Goal: Information Seeking & Learning: Learn about a topic

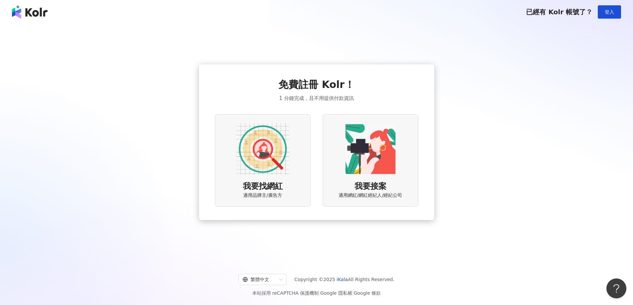
click at [273, 145] on img at bounding box center [262, 149] width 53 height 53
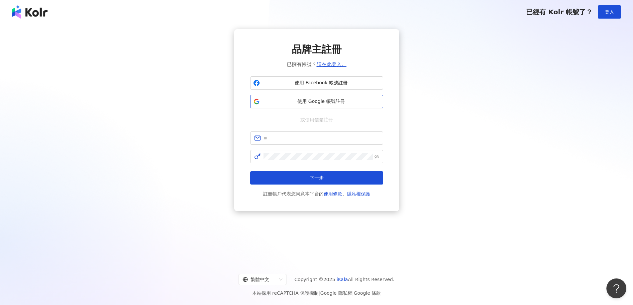
click at [309, 97] on button "使用 Google 帳號註冊" at bounding box center [316, 101] width 133 height 13
click at [303, 99] on span "使用 Google 帳號註冊" at bounding box center [321, 101] width 118 height 7
click at [314, 102] on span "使用 Google 帳號註冊" at bounding box center [321, 101] width 118 height 7
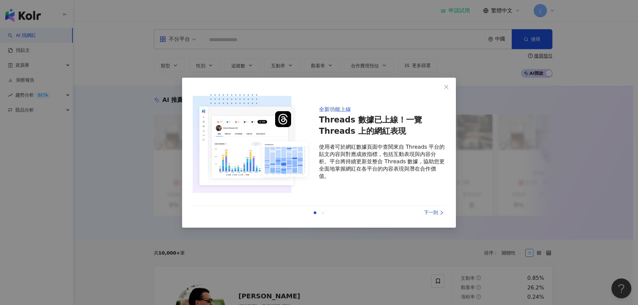
click at [433, 214] on div "下一則" at bounding box center [420, 212] width 50 height 7
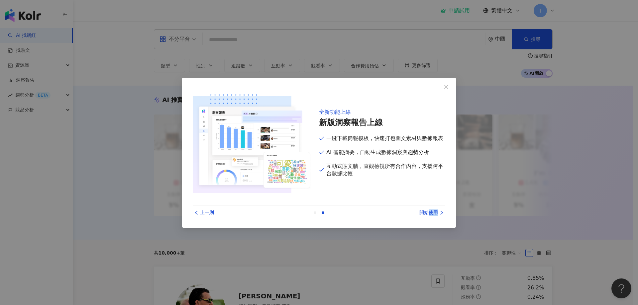
click at [433, 214] on div "開始使用" at bounding box center [420, 212] width 50 height 7
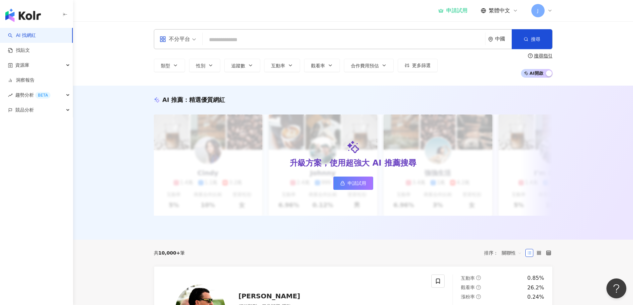
click at [455, 7] on div "申請試用 繁體中文 J" at bounding box center [495, 10] width 114 height 13
click at [456, 11] on div "申請試用" at bounding box center [452, 10] width 29 height 7
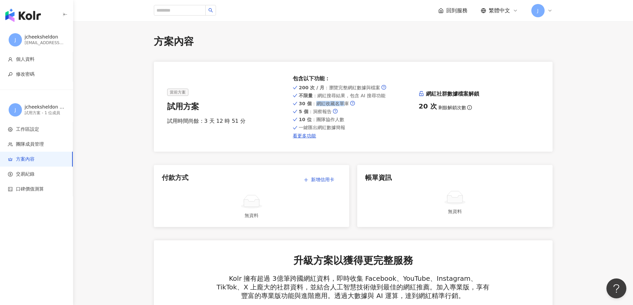
drag, startPoint x: 315, startPoint y: 103, endPoint x: 341, endPoint y: 105, distance: 26.0
click at [341, 105] on span "30 個 ：網紅收藏名單庫" at bounding box center [324, 103] width 50 height 5
click at [463, 108] on div "20 次 剩餘解鎖次數" at bounding box center [478, 106] width 121 height 9
click at [469, 108] on icon "info-circle" at bounding box center [469, 107] width 5 height 5
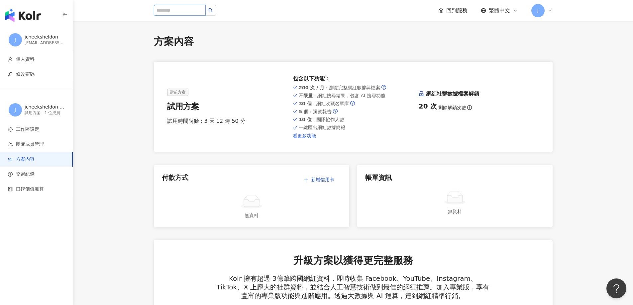
click at [186, 8] on input "search" at bounding box center [180, 10] width 52 height 11
paste input "******"
type input "******"
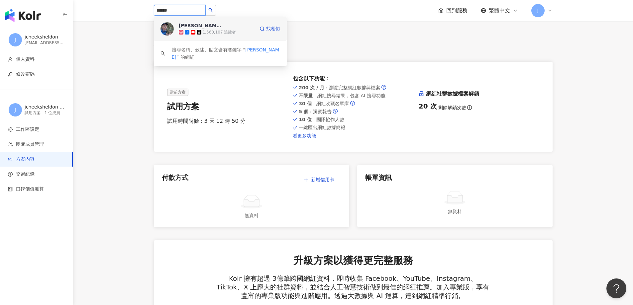
click at [202, 28] on span "胡子Huzi" at bounding box center [200, 25] width 43 height 7
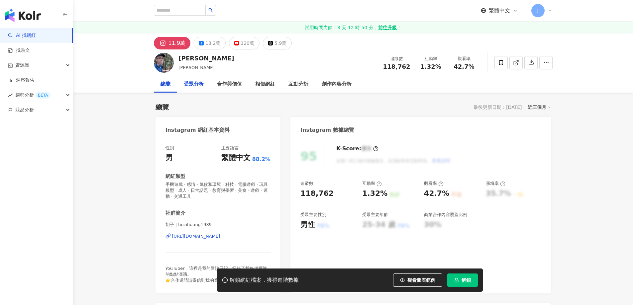
click at [195, 81] on div "受眾分析" at bounding box center [194, 84] width 20 height 8
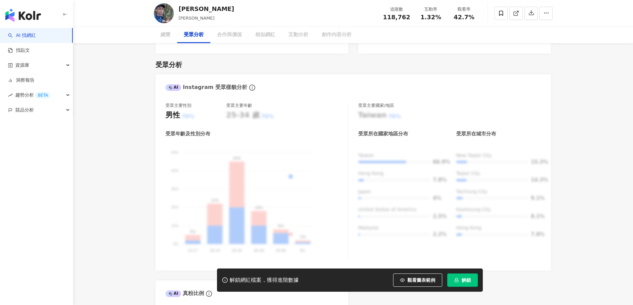
click at [195, 84] on div "AI Instagram 受眾樣貌分析" at bounding box center [352, 85] width 395 height 22
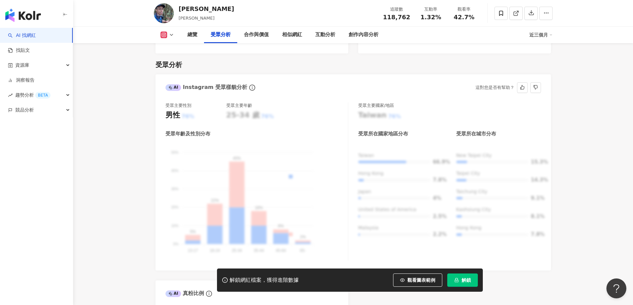
scroll to position [0, 0]
click at [250, 110] on div "25-34 歲" at bounding box center [242, 115] width 33 height 10
click at [181, 110] on div "男性 76%" at bounding box center [195, 115] width 61 height 10
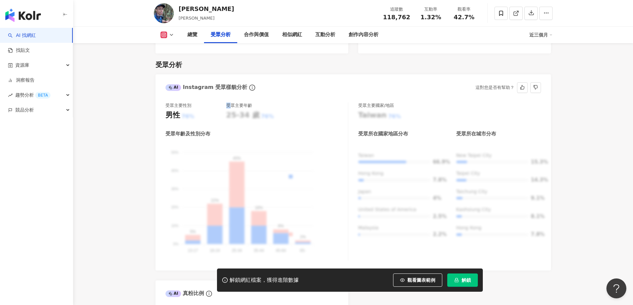
click at [181, 110] on div "男性 76%" at bounding box center [195, 115] width 61 height 10
click at [251, 110] on div "25-34 歲" at bounding box center [242, 115] width 33 height 10
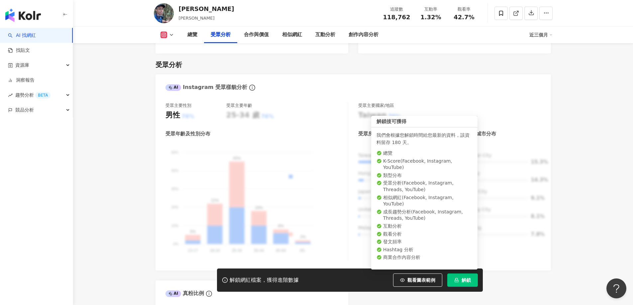
click at [458, 282] on icon "lock" at bounding box center [456, 280] width 5 height 5
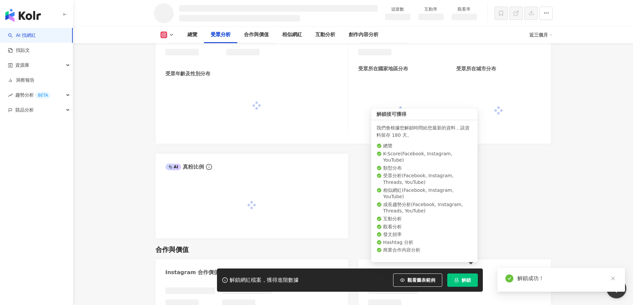
scroll to position [559, 0]
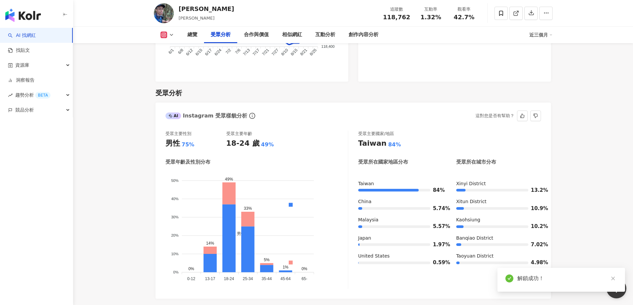
scroll to position [585, 0]
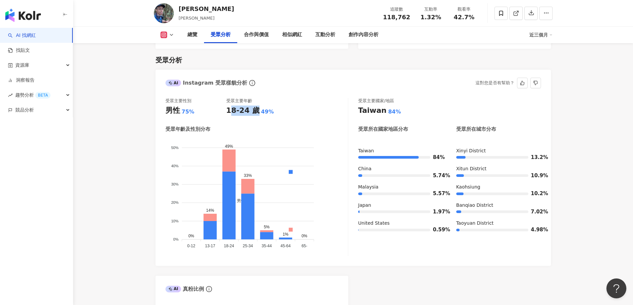
drag, startPoint x: 228, startPoint y: 106, endPoint x: 257, endPoint y: 107, distance: 28.2
click at [257, 107] on div "18-24 歲" at bounding box center [242, 111] width 33 height 10
click at [250, 107] on div "18-24 歲" at bounding box center [242, 111] width 33 height 10
drag, startPoint x: 224, startPoint y: 106, endPoint x: 257, endPoint y: 106, distance: 32.5
click at [257, 106] on div "受眾主要性別 男性 75% 受眾主要年齡 18-24 歲 49%" at bounding box center [256, 107] width 182 height 18
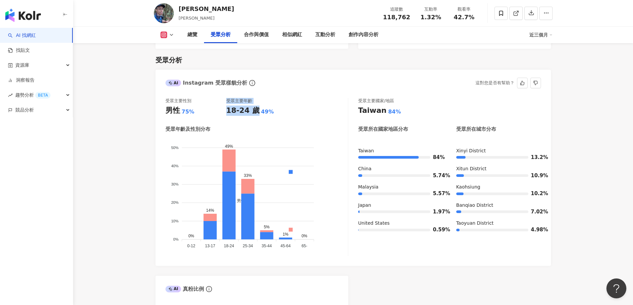
click at [244, 107] on div "18-24 歲" at bounding box center [242, 111] width 33 height 10
drag, startPoint x: 226, startPoint y: 107, endPoint x: 254, endPoint y: 108, distance: 27.3
click at [254, 108] on div "18-24 歲" at bounding box center [242, 111] width 33 height 10
copy div "18-24 歲"
drag, startPoint x: 169, startPoint y: 105, endPoint x: 200, endPoint y: 107, distance: 30.9
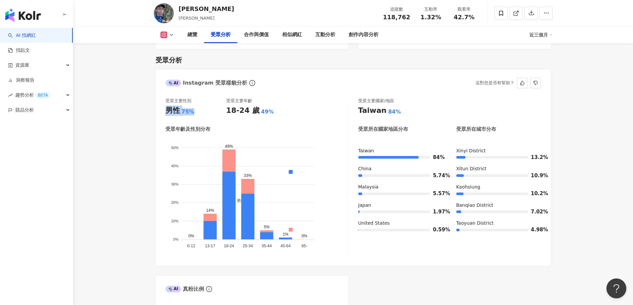
click at [200, 107] on div "男性 75%" at bounding box center [195, 111] width 61 height 10
copy div "男性 75%"
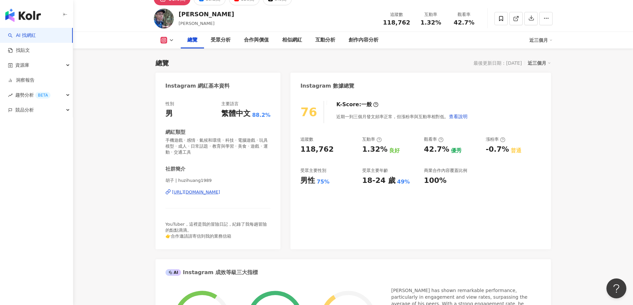
scroll to position [0, 0]
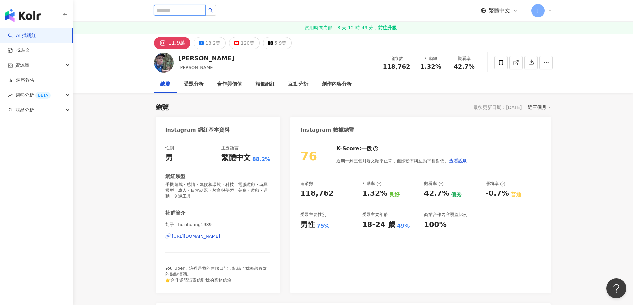
click at [193, 11] on input "search" at bounding box center [180, 10] width 52 height 11
paste input "****"
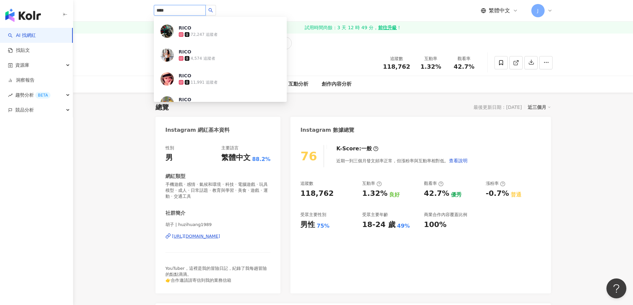
scroll to position [100, 0]
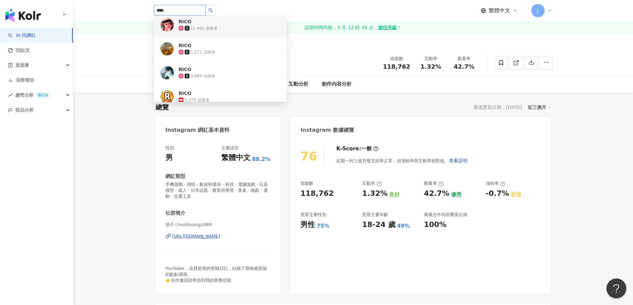
type input "****"
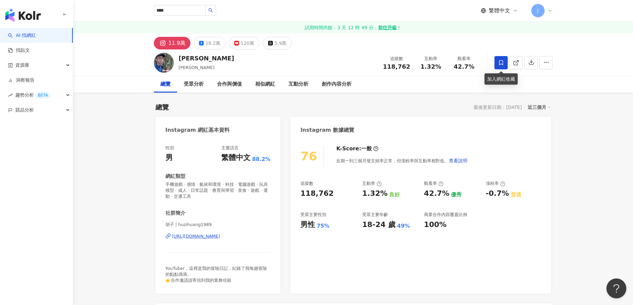
click at [497, 61] on span at bounding box center [500, 62] width 13 height 13
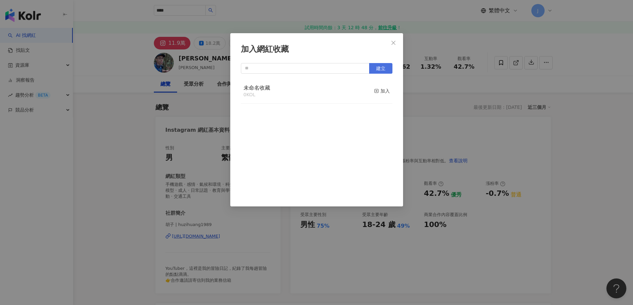
click at [381, 69] on span "建立" at bounding box center [380, 68] width 9 height 5
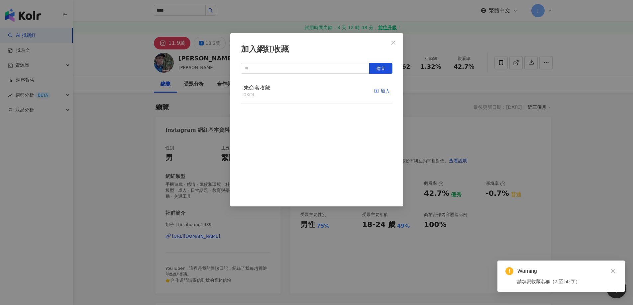
click at [379, 91] on div "加入" at bounding box center [382, 90] width 16 height 7
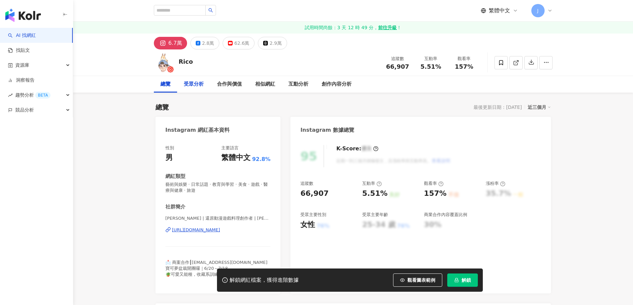
click at [199, 83] on div "受眾分析" at bounding box center [194, 84] width 20 height 8
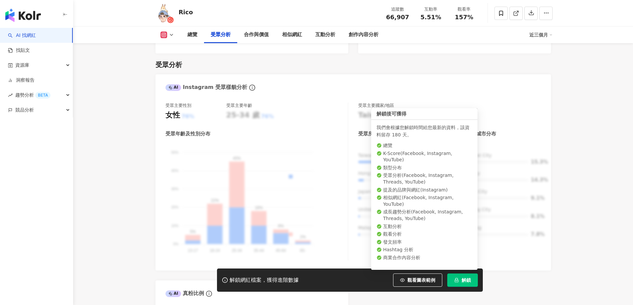
click at [468, 282] on span "解鎖" at bounding box center [465, 280] width 9 height 5
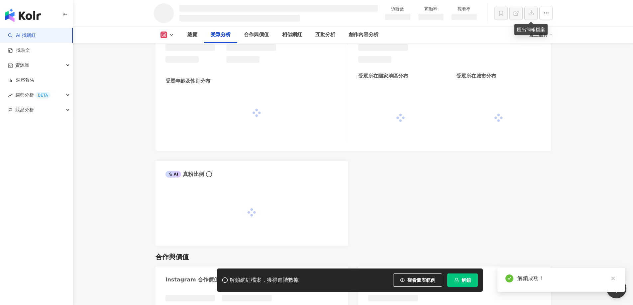
scroll to position [559, 0]
click at [499, 16] on span at bounding box center [500, 13] width 13 height 13
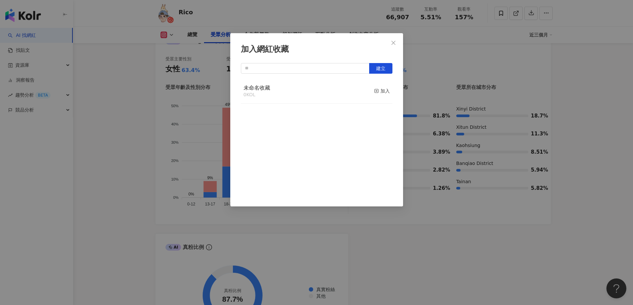
scroll to position [585, 0]
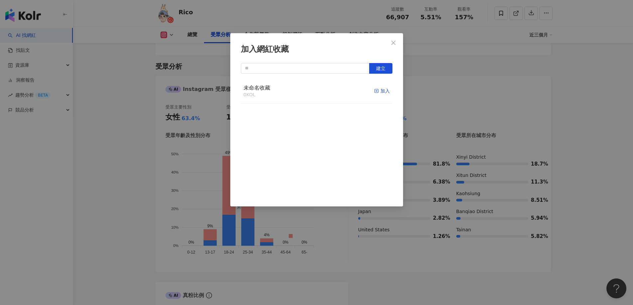
click at [375, 91] on div "加入" at bounding box center [382, 90] width 16 height 7
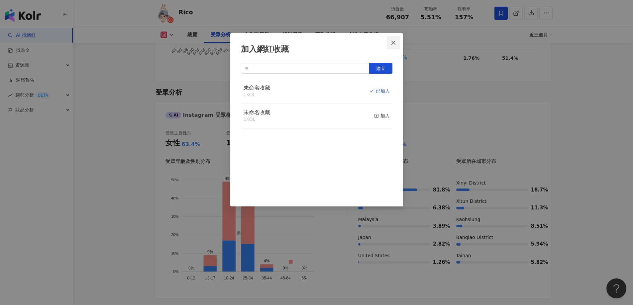
scroll to position [584, 0]
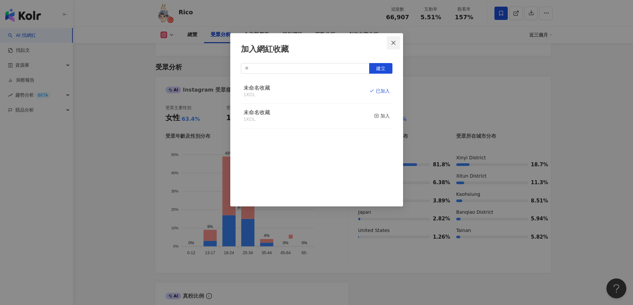
click at [393, 45] on icon "close" at bounding box center [392, 42] width 5 height 5
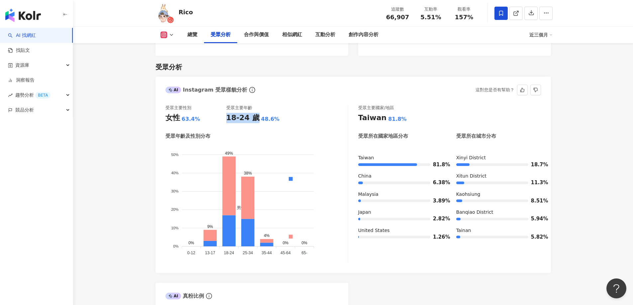
drag, startPoint x: 229, startPoint y: 103, endPoint x: 256, endPoint y: 104, distance: 26.9
click at [256, 113] on div "18-24 歲" at bounding box center [242, 118] width 33 height 10
copy div "18-24 歲"
click at [234, 113] on div "18-24 歲" at bounding box center [242, 118] width 33 height 10
drag, startPoint x: 165, startPoint y: 104, endPoint x: 197, endPoint y: 104, distance: 32.2
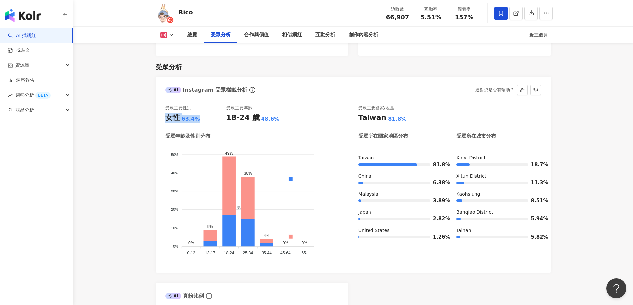
click at [197, 104] on div "受眾主要性別 女性 63.4% 受眾主要年齡 18-24 歲 48.6% 受眾年齡及性別分布 男性 女性 50% 50% 40% 40% 30% 30% 20…" at bounding box center [352, 185] width 395 height 175
copy div "女性 63.4%"
click at [245, 113] on div "18-24 歲" at bounding box center [242, 118] width 33 height 10
drag, startPoint x: 227, startPoint y: 104, endPoint x: 293, endPoint y: 106, distance: 65.5
click at [293, 106] on div "受眾主要性別 女性 63.4% 受眾主要年齡 18-24 歲 48.6%" at bounding box center [256, 114] width 182 height 18
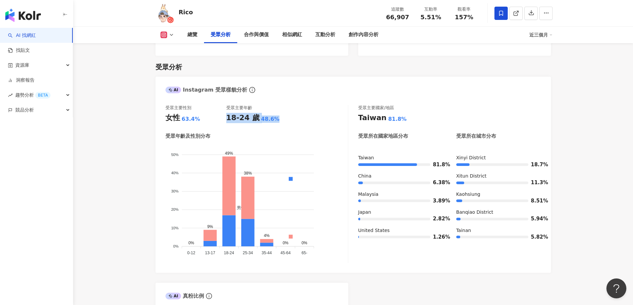
copy div "18-24 歲 48.6%"
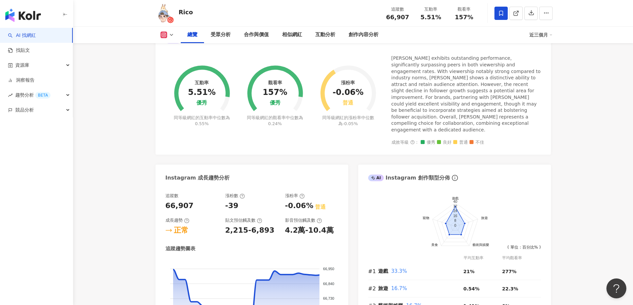
scroll to position [186, 0]
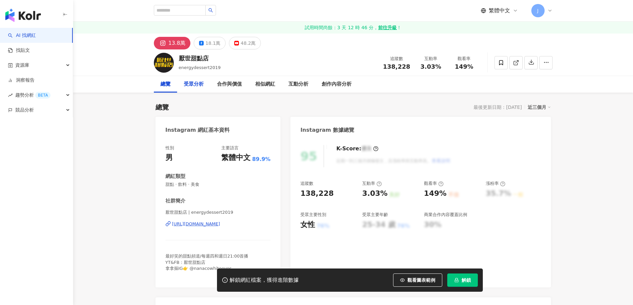
click at [192, 82] on div "受眾分析" at bounding box center [194, 84] width 20 height 8
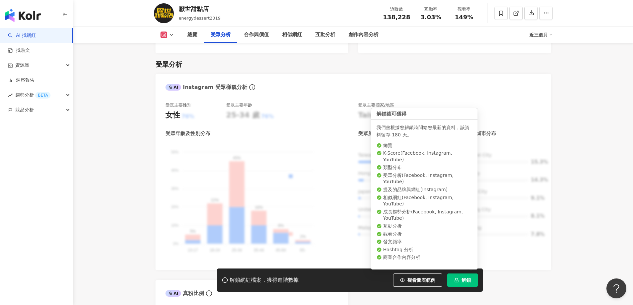
click at [469, 282] on span "解鎖" at bounding box center [465, 280] width 9 height 5
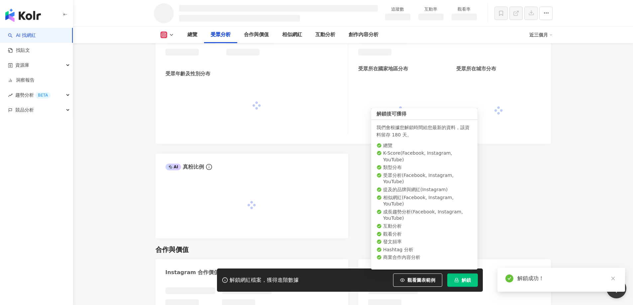
scroll to position [559, 0]
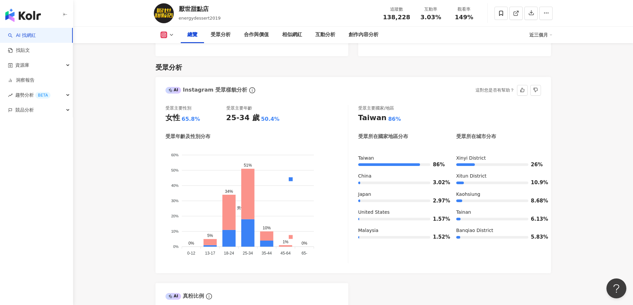
scroll to position [566, 0]
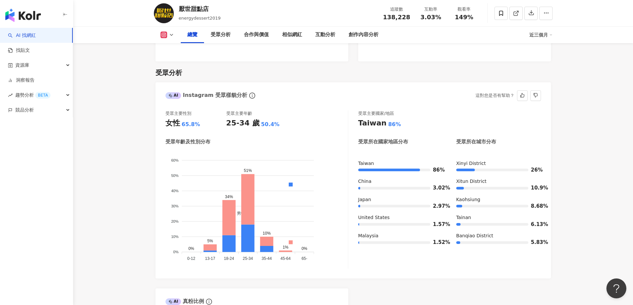
drag, startPoint x: 195, startPoint y: 124, endPoint x: 230, endPoint y: 124, distance: 35.2
click at [196, 124] on div "女性 65.8%" at bounding box center [195, 123] width 61 height 10
drag, startPoint x: 230, startPoint y: 124, endPoint x: 278, endPoint y: 125, distance: 47.5
click at [278, 138] on div "受眾年齡及性別分布" at bounding box center [256, 141] width 182 height 7
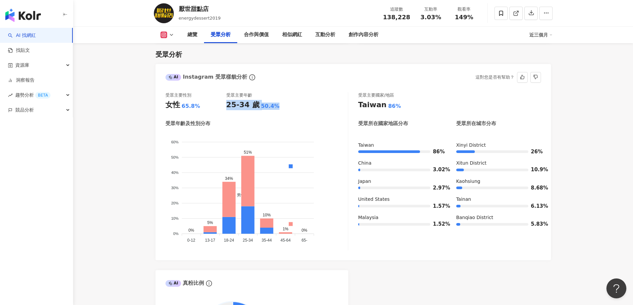
drag, startPoint x: 227, startPoint y: 105, endPoint x: 276, endPoint y: 110, distance: 48.8
click at [276, 110] on div "25-34 歲 50.4%" at bounding box center [256, 105] width 61 height 10
copy div "25-34 歲 50.4%"
click at [368, 105] on div "Taiwan" at bounding box center [372, 105] width 28 height 10
drag, startPoint x: 179, startPoint y: 101, endPoint x: 201, endPoint y: 101, distance: 22.3
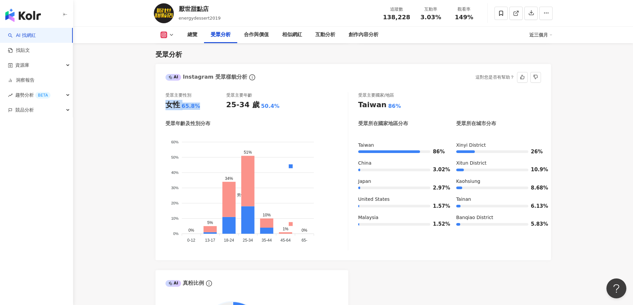
click at [201, 101] on div "女性 65.8%" at bounding box center [195, 105] width 61 height 10
copy div "女性 65.8%"
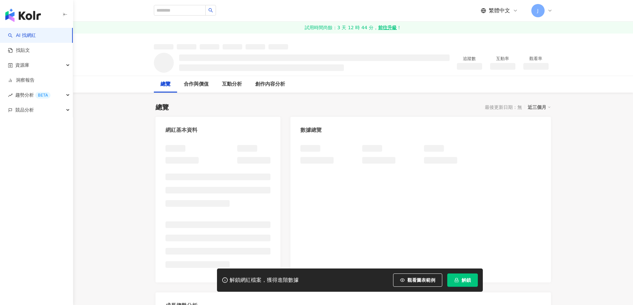
click at [461, 278] on span "解鎖" at bounding box center [465, 280] width 9 height 5
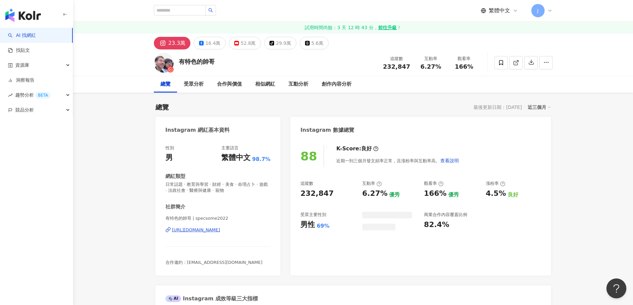
click at [219, 62] on div "有特色的帥哥 追蹤數 232,847 互動率 6.27% 觀看率 166%" at bounding box center [352, 62] width 425 height 26
drag, startPoint x: 302, startPoint y: 222, endPoint x: 333, endPoint y: 224, distance: 31.3
click at [333, 224] on div "男性 69%" at bounding box center [327, 225] width 55 height 10
copy div "男性 69%"
drag, startPoint x: 360, startPoint y: 226, endPoint x: 410, endPoint y: 226, distance: 50.1
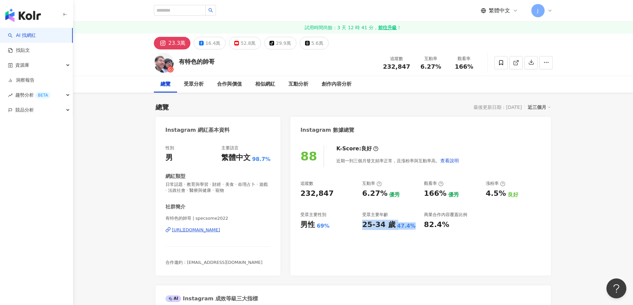
click at [410, 226] on div "追蹤數 232,847 互動率 6.27% 優秀 觀看率 166% 優秀 漲粉率 4.5% 良好 受眾主要性別 男性 69% 受眾主要年齡 25-34 歲 4…" at bounding box center [420, 205] width 240 height 49
copy div "25-34 歲 47.4%"
click at [502, 64] on icon at bounding box center [501, 62] width 4 height 5
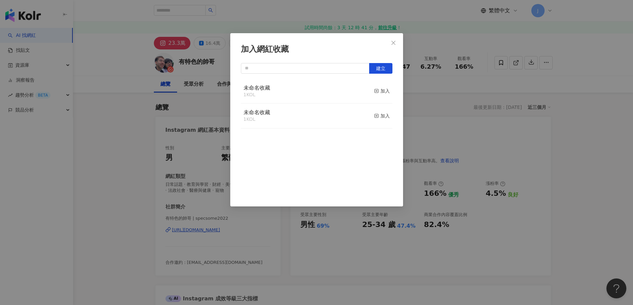
click at [371, 165] on div "未命名收藏 1 KOL 加入 未命名收藏 1 KOL 加入" at bounding box center [316, 139] width 151 height 120
click at [379, 92] on div "加入" at bounding box center [382, 90] width 16 height 7
click at [394, 43] on icon "close" at bounding box center [392, 42] width 5 height 5
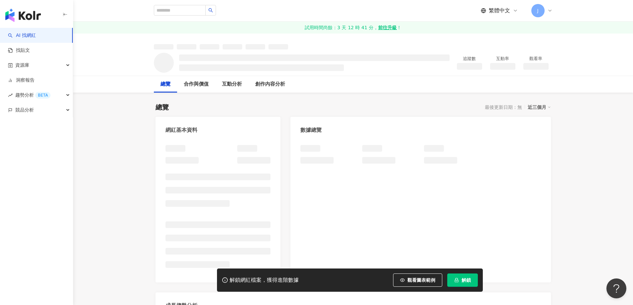
click at [464, 284] on button "解鎖" at bounding box center [462, 280] width 31 height 13
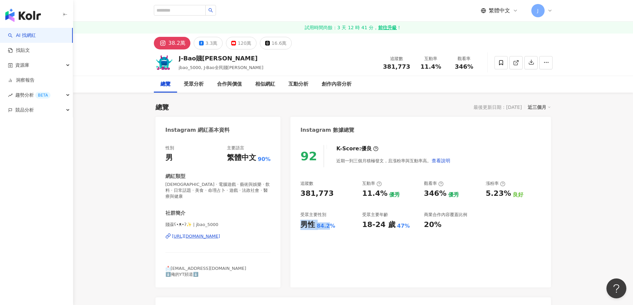
drag, startPoint x: 300, startPoint y: 222, endPoint x: 330, endPoint y: 223, distance: 29.6
click at [330, 223] on div "男性 84.2%" at bounding box center [327, 225] width 55 height 10
click at [305, 226] on div "男性" at bounding box center [307, 225] width 15 height 10
click at [301, 226] on div "男性" at bounding box center [307, 225] width 15 height 10
drag, startPoint x: 303, startPoint y: 225, endPoint x: 335, endPoint y: 228, distance: 32.6
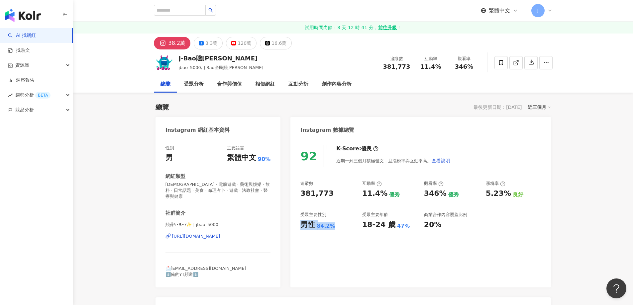
click at [335, 228] on div "男性 84.2%" at bounding box center [327, 225] width 55 height 10
copy div "男性 84.2%"
drag, startPoint x: 363, startPoint y: 226, endPoint x: 410, endPoint y: 224, distance: 46.9
click at [410, 224] on div "18-24 歲 47%" at bounding box center [389, 225] width 55 height 10
copy div "18-24 歲 47%"
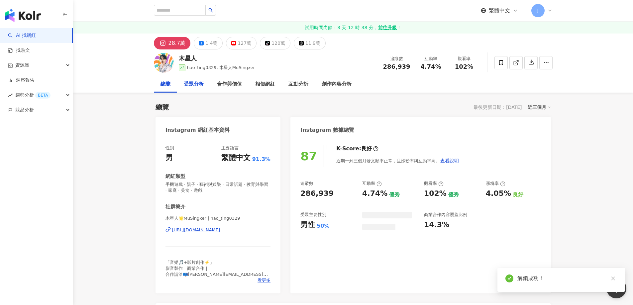
click at [189, 84] on div "受眾分析" at bounding box center [194, 84] width 20 height 8
click at [238, 43] on div "127萬" at bounding box center [244, 43] width 14 height 9
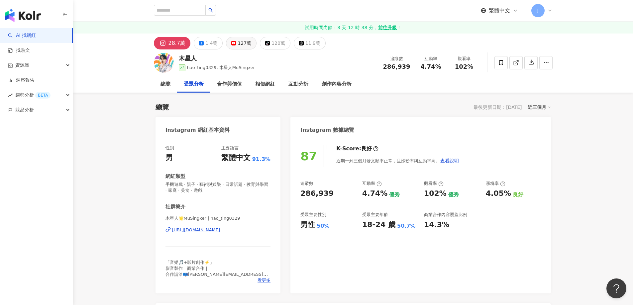
scroll to position [585, 0]
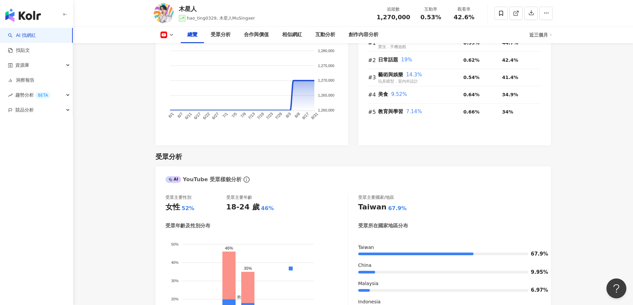
scroll to position [498, 0]
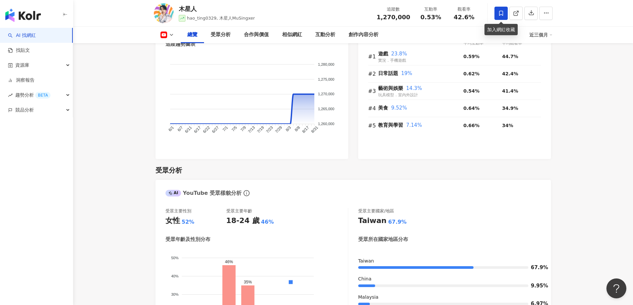
click at [503, 13] on icon at bounding box center [501, 13] width 6 height 6
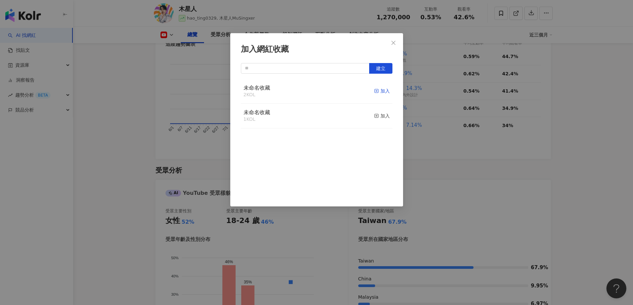
click at [384, 90] on div "加入" at bounding box center [382, 90] width 16 height 7
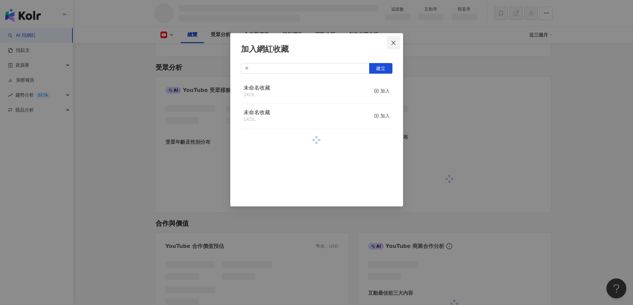
scroll to position [450, 0]
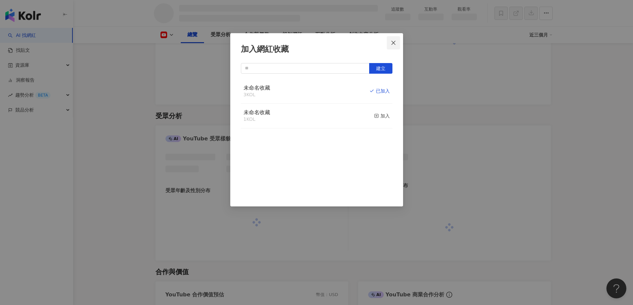
click at [394, 44] on icon "close" at bounding box center [392, 42] width 5 height 5
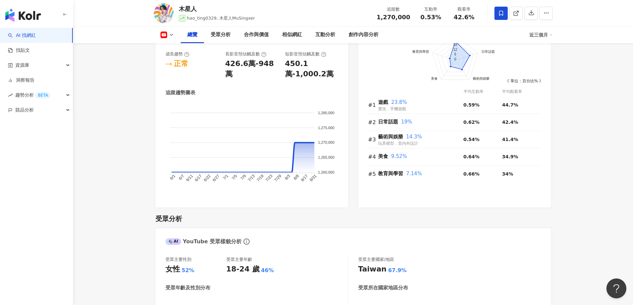
scroll to position [498, 0]
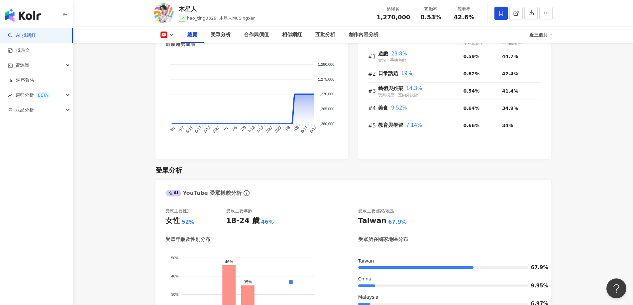
drag, startPoint x: 191, startPoint y: 213, endPoint x: 243, endPoint y: 180, distance: 62.2
click at [230, 216] on div "18-24 歲" at bounding box center [242, 221] width 33 height 10
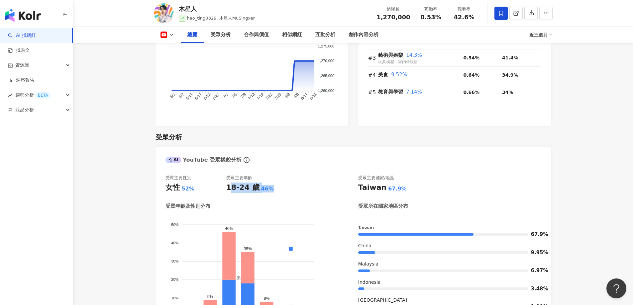
drag, startPoint x: 230, startPoint y: 181, endPoint x: 272, endPoint y: 183, distance: 42.6
click at [272, 183] on div "18-24 歲 46%" at bounding box center [256, 188] width 61 height 10
click at [248, 183] on div "18-24 歲" at bounding box center [242, 188] width 33 height 10
drag, startPoint x: 228, startPoint y: 181, endPoint x: 270, endPoint y: 184, distance: 42.3
click at [270, 184] on div "18-24 歲 46%" at bounding box center [256, 188] width 61 height 10
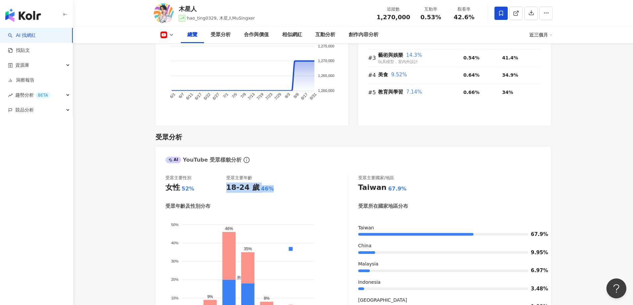
copy div "18-24 歲 46%"
click at [243, 157] on icon "info-circle" at bounding box center [246, 160] width 6 height 6
click at [229, 183] on div "18-24 歲" at bounding box center [242, 188] width 33 height 10
drag, startPoint x: 225, startPoint y: 180, endPoint x: 271, endPoint y: 182, distance: 45.2
click at [271, 182] on div "受眾主要性別 女性 52% 受眾主要年齡 18-24 歲 46%" at bounding box center [256, 184] width 182 height 18
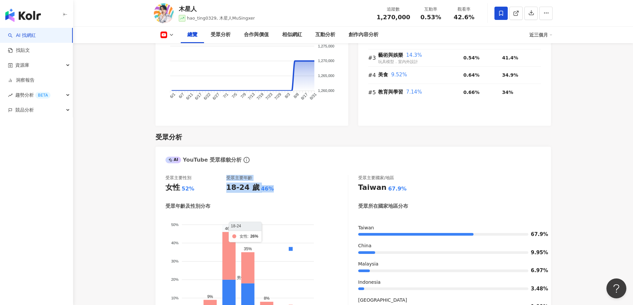
copy div "受眾主要年齡 18-24 歲 46%"
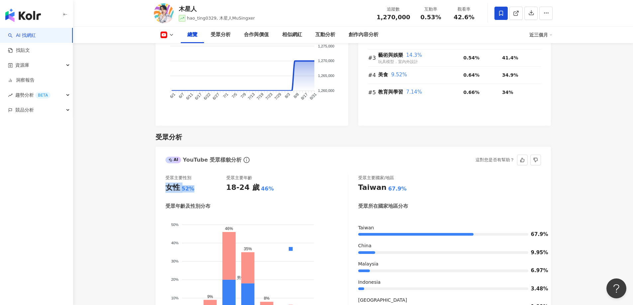
drag, startPoint x: 166, startPoint y: 180, endPoint x: 198, endPoint y: 184, distance: 32.8
click at [198, 184] on div "女性 52%" at bounding box center [195, 188] width 61 height 10
copy div "女性 52%"
click at [58, 112] on div "競品分析" at bounding box center [36, 110] width 73 height 15
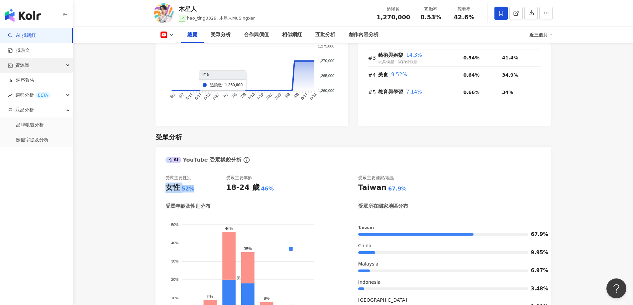
click at [61, 61] on div "資源庫" at bounding box center [36, 65] width 73 height 15
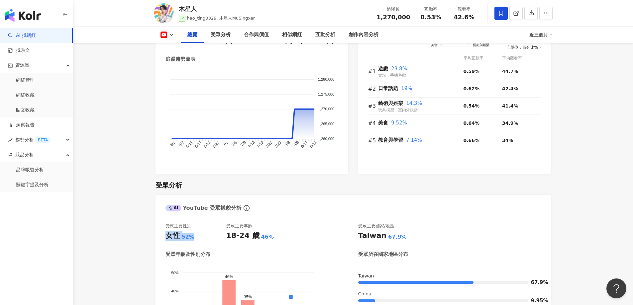
scroll to position [398, 0]
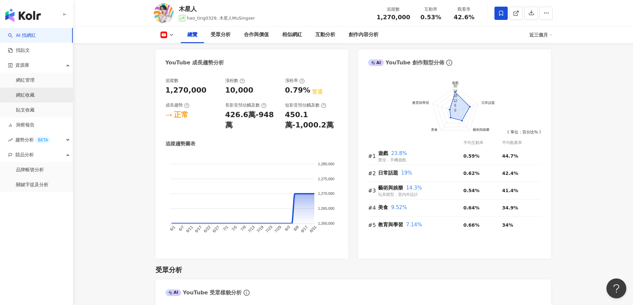
click at [25, 94] on link "網紅收藏" at bounding box center [25, 95] width 19 height 7
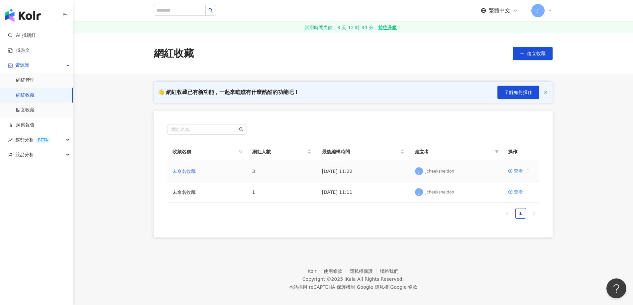
click at [182, 172] on link "未命名收藏" at bounding box center [183, 171] width 23 height 5
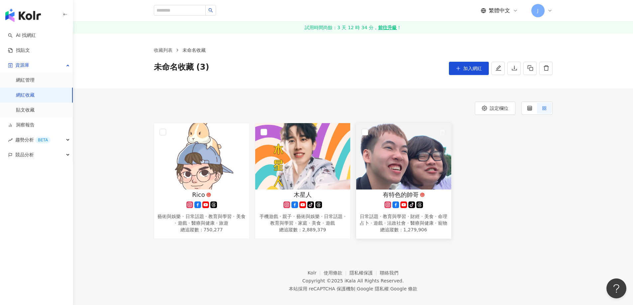
click at [424, 164] on img at bounding box center [403, 156] width 95 height 66
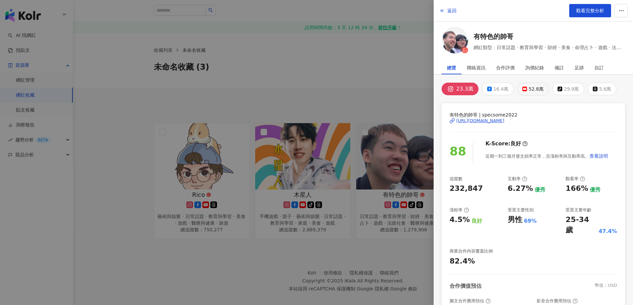
click at [524, 87] on icon at bounding box center [524, 89] width 5 height 5
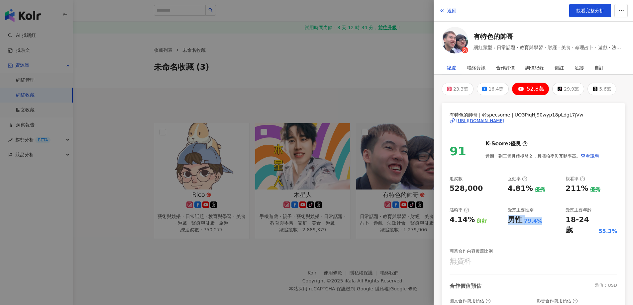
drag, startPoint x: 505, startPoint y: 219, endPoint x: 542, endPoint y: 221, distance: 36.9
click at [542, 221] on div "男性 79.4%" at bounding box center [532, 220] width 51 height 10
copy div "男性 79.4%"
click at [306, 262] on div at bounding box center [316, 152] width 633 height 305
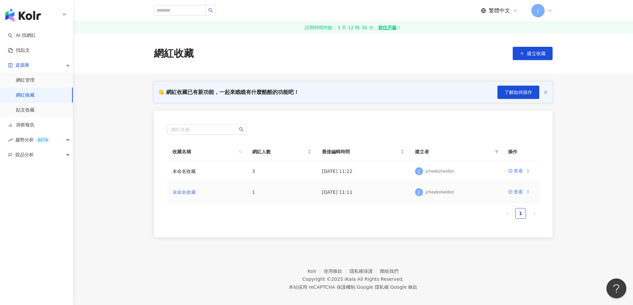
click at [187, 191] on link "未命名收藏" at bounding box center [183, 192] width 23 height 5
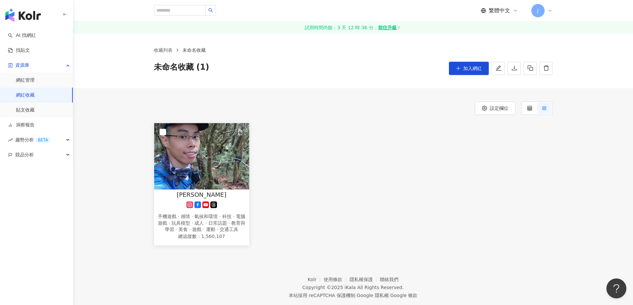
click at [241, 173] on img at bounding box center [201, 156] width 95 height 66
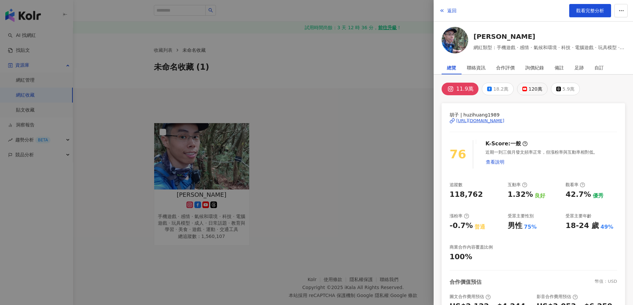
click at [538, 90] on div "120萬" at bounding box center [535, 88] width 14 height 9
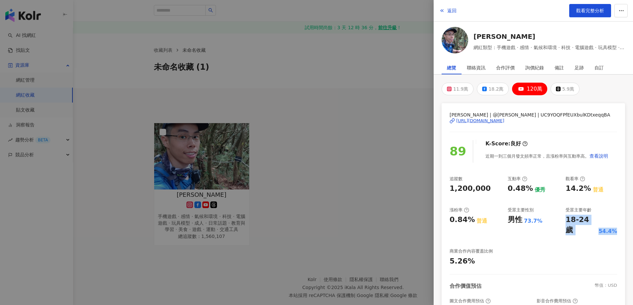
drag, startPoint x: 564, startPoint y: 217, endPoint x: 612, endPoint y: 219, distance: 48.6
click at [612, 219] on div "[PERSON_NAME] | @[PERSON_NAME] | UC9YOQFPfEUXbulKDtxeqqBA [URL][DOMAIN_NAME] 89…" at bounding box center [532, 213] width 183 height 221
copy div "18-24 歲 54.4%"
click at [560, 221] on div "追蹤數 1,200,000 互動率 0.48% 優秀 觀看率 14.2% 普通 漲粉率 0.84% 普通 受眾主要性別 男性 73.7% 受眾主要年齡 18-…" at bounding box center [532, 221] width 167 height 91
drag, startPoint x: 507, startPoint y: 221, endPoint x: 541, endPoint y: 221, distance: 33.5
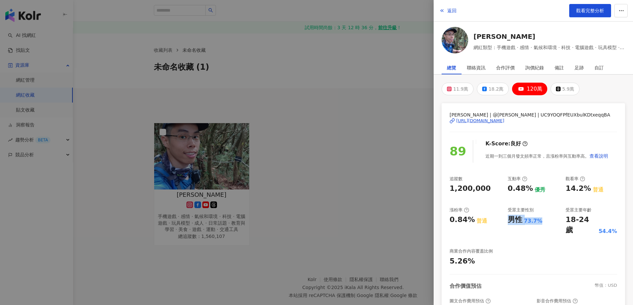
click at [541, 221] on div "男性 73.7%" at bounding box center [532, 220] width 51 height 10
copy div "男性 73.7%"
click at [421, 137] on div at bounding box center [316, 152] width 633 height 305
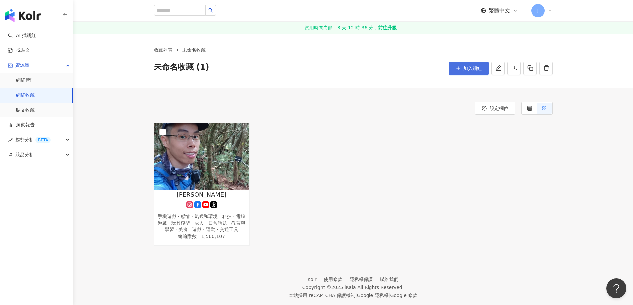
click at [484, 69] on button "加入網紅" at bounding box center [469, 68] width 40 height 13
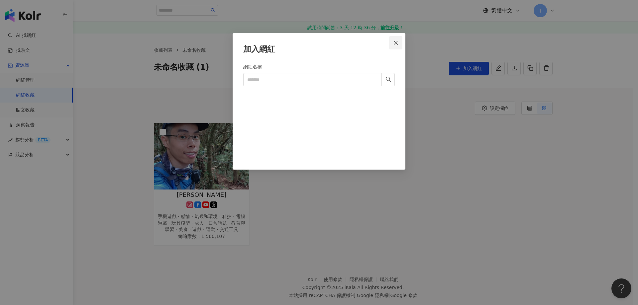
click at [396, 42] on icon "close" at bounding box center [395, 43] width 4 height 4
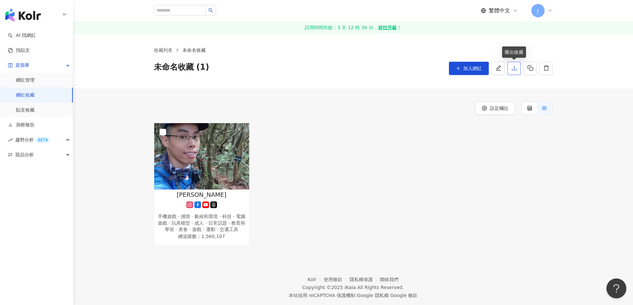
click at [510, 70] on button "button" at bounding box center [513, 68] width 13 height 13
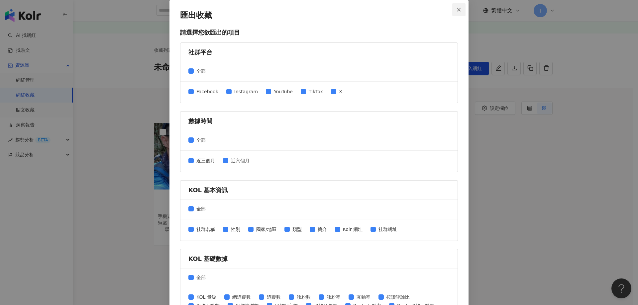
click at [457, 9] on icon "close" at bounding box center [459, 10] width 4 height 4
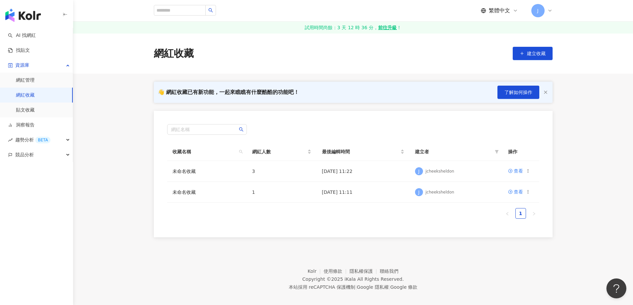
click at [30, 94] on link "網紅收藏" at bounding box center [25, 95] width 19 height 7
click at [187, 172] on link "未命名收藏" at bounding box center [183, 171] width 23 height 5
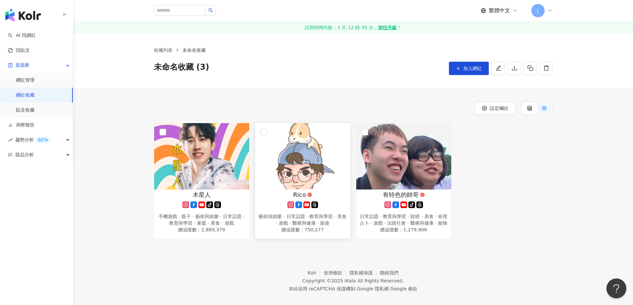
click at [324, 173] on img at bounding box center [302, 156] width 95 height 66
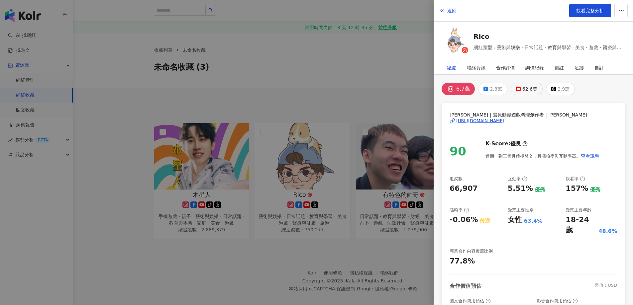
click at [517, 89] on rect at bounding box center [518, 89] width 4 height 3
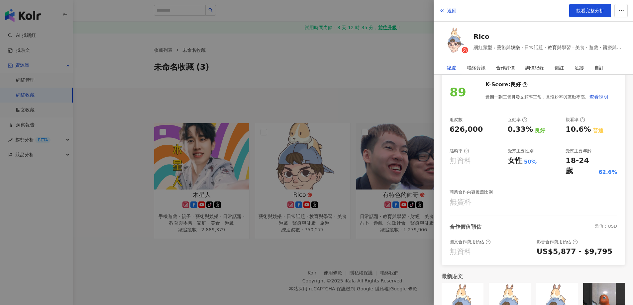
scroll to position [66, 0]
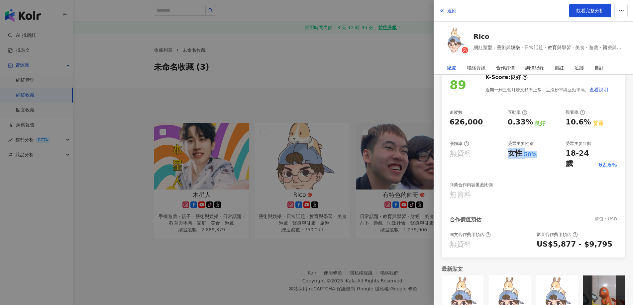
drag, startPoint x: 507, startPoint y: 154, endPoint x: 534, endPoint y: 153, distance: 26.9
click at [534, 153] on div "女性 50%" at bounding box center [532, 153] width 51 height 10
copy div "女性 50%"
drag, startPoint x: 562, startPoint y: 151, endPoint x: 615, endPoint y: 156, distance: 53.7
click at [615, 156] on div "RICO | @ricotasty | UCHV8lZJsXdW8lOFr2z8WPcg https://www.youtube.com/channel/UC…" at bounding box center [532, 147] width 183 height 221
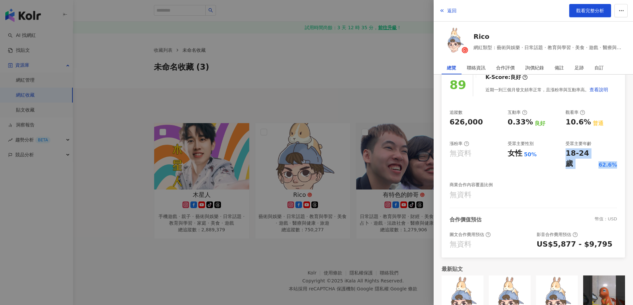
copy div "18-24 歲 62.6%"
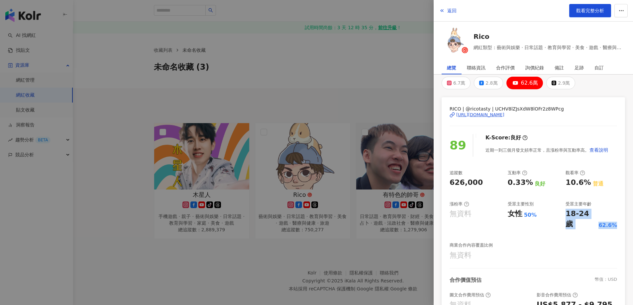
scroll to position [0, 0]
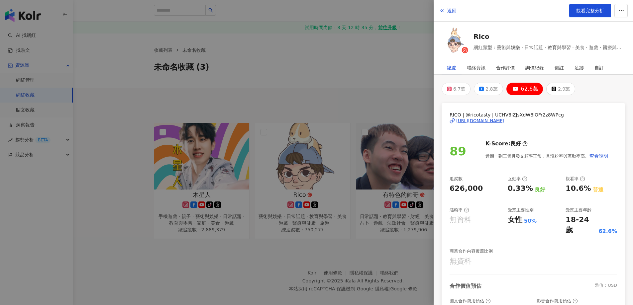
click at [374, 104] on div at bounding box center [316, 152] width 633 height 305
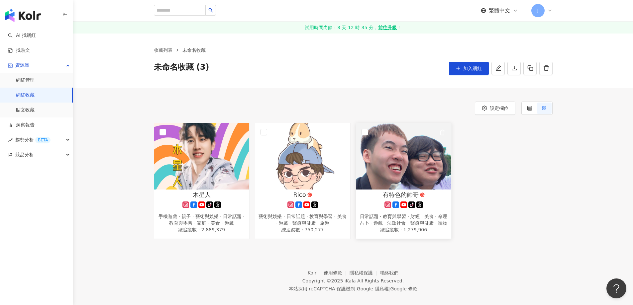
click at [397, 168] on img at bounding box center [403, 156] width 95 height 66
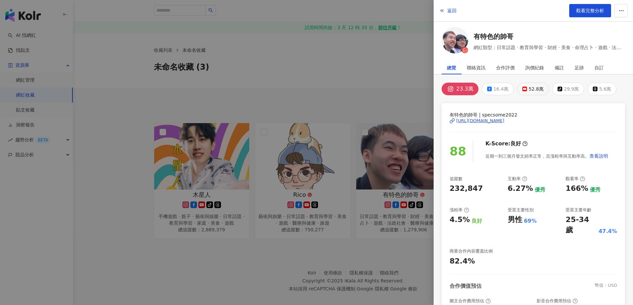
click at [525, 89] on button "52.8萬" at bounding box center [533, 89] width 32 height 13
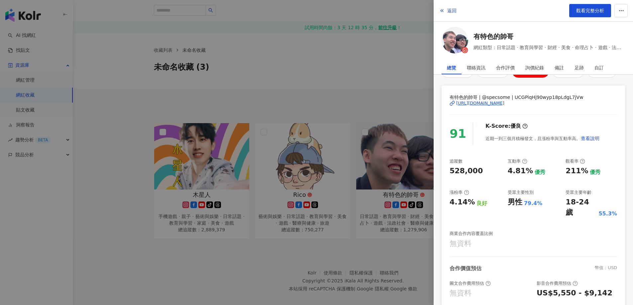
scroll to position [33, 0]
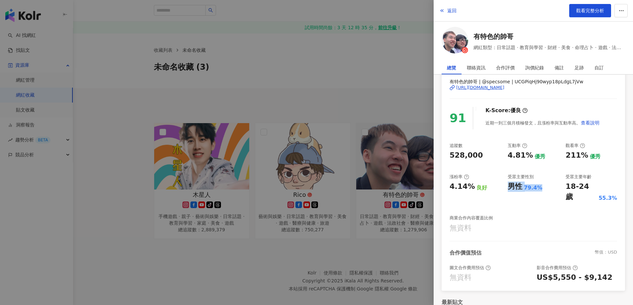
drag, startPoint x: 507, startPoint y: 187, endPoint x: 539, endPoint y: 186, distance: 31.9
click at [539, 186] on div "男性 79.4%" at bounding box center [532, 187] width 51 height 10
copy div "男性 79.4%"
drag, startPoint x: 561, startPoint y: 185, endPoint x: 611, endPoint y: 186, distance: 50.2
click at [611, 186] on div "追蹤數 528,000 互動率 4.81% 優秀 觀看率 211% 優秀 漲粉率 4.14% 良好 受眾主要性別 男性 79.4% 受眾主要年齡 18-24 …" at bounding box center [532, 188] width 167 height 91
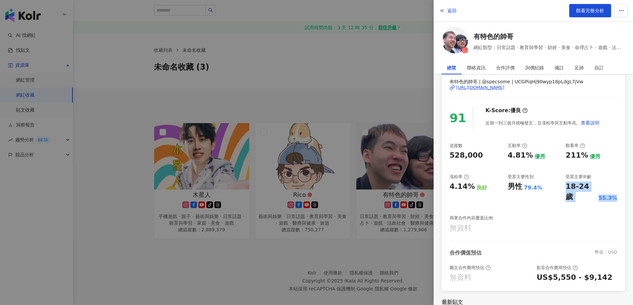
copy div "18-24 歲 55.3%"
click at [365, 62] on div at bounding box center [316, 152] width 633 height 305
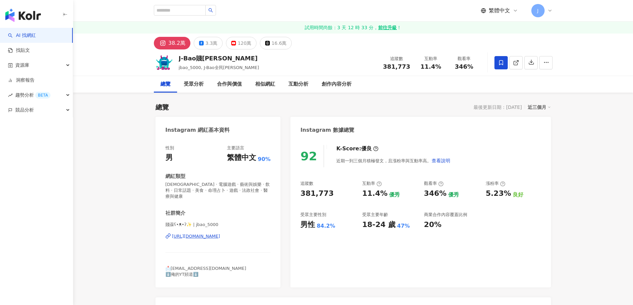
click at [503, 63] on icon at bounding box center [501, 63] width 6 height 6
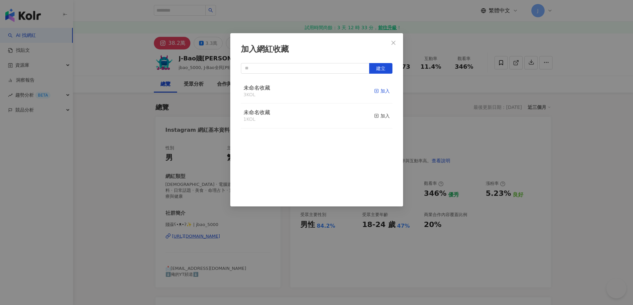
click at [374, 92] on div "加入" at bounding box center [382, 90] width 16 height 7
click at [394, 45] on icon "close" at bounding box center [392, 42] width 5 height 5
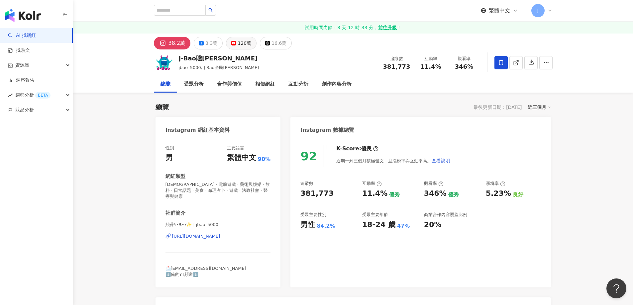
click at [239, 43] on div "120萬" at bounding box center [244, 43] width 14 height 9
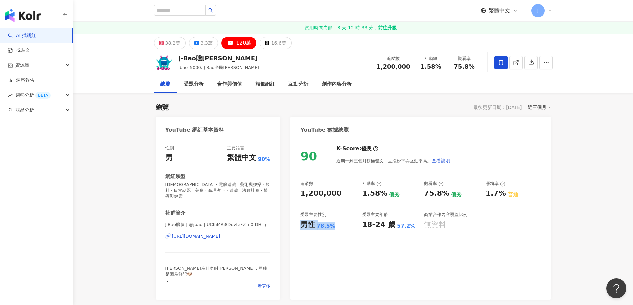
drag, startPoint x: 329, startPoint y: 225, endPoint x: 334, endPoint y: 224, distance: 4.7
click at [334, 224] on div "90 K-Score : 優良 近期一到三個月積極發文，且漲粉率與互動率高。 查看說明 追蹤數 1,200,000 互動率 1.58% 優秀 觀看率 75.8…" at bounding box center [420, 218] width 260 height 161
drag, startPoint x: 363, startPoint y: 225, endPoint x: 413, endPoint y: 228, distance: 50.2
click at [413, 228] on div "18-24 歲 57.2%" at bounding box center [389, 225] width 55 height 10
copy div "18-24 歲 57.2%"
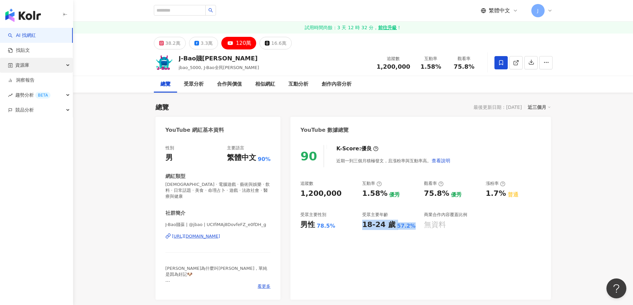
click at [27, 67] on span "資源庫" at bounding box center [22, 65] width 14 height 15
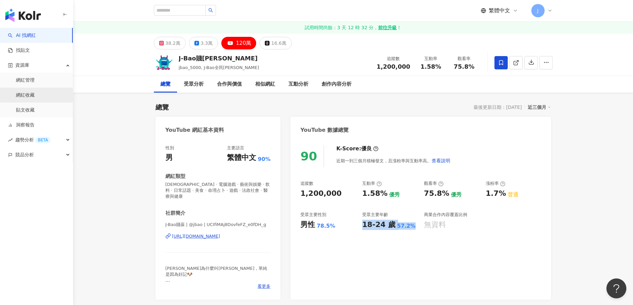
click at [35, 97] on link "網紅收藏" at bounding box center [25, 95] width 19 height 7
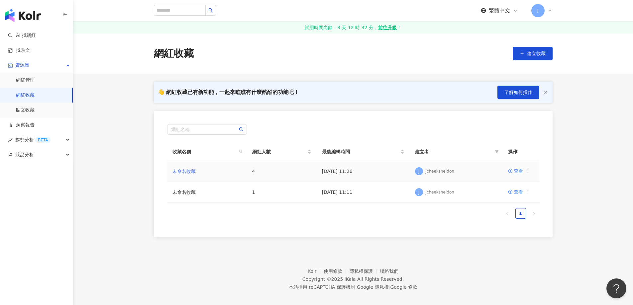
click at [188, 170] on link "未命名收藏" at bounding box center [183, 171] width 23 height 5
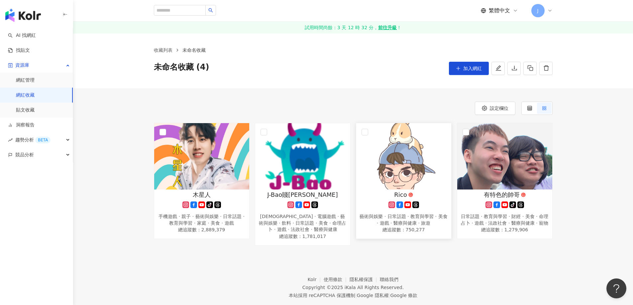
click at [410, 153] on img at bounding box center [403, 156] width 95 height 66
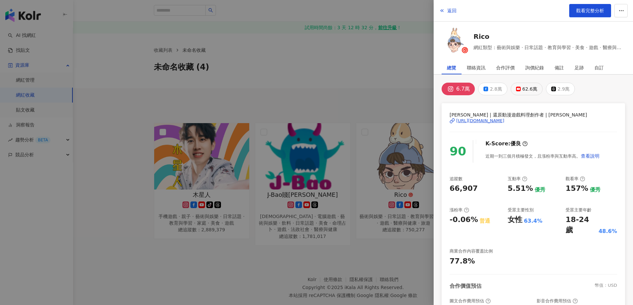
click at [522, 88] on div "62.6萬" at bounding box center [529, 88] width 15 height 9
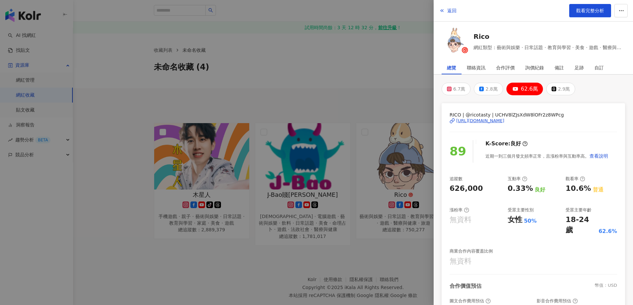
click at [362, 94] on div at bounding box center [316, 152] width 633 height 305
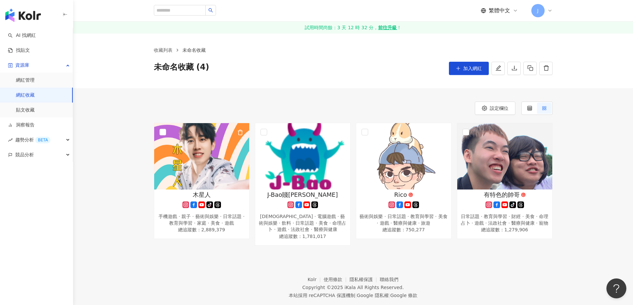
click at [219, 158] on img at bounding box center [201, 156] width 95 height 66
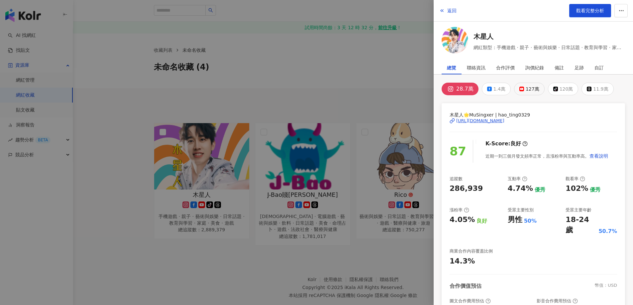
click at [527, 87] on div "127萬" at bounding box center [532, 88] width 14 height 9
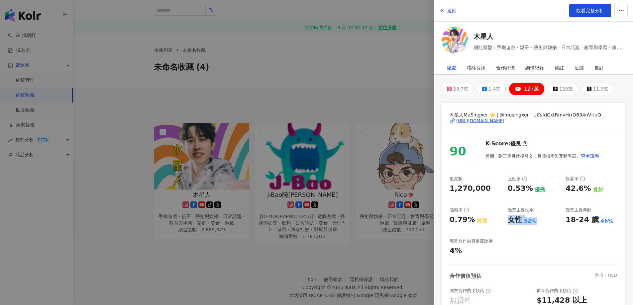
drag, startPoint x: 505, startPoint y: 216, endPoint x: 536, endPoint y: 221, distance: 31.0
click at [536, 221] on div "女性 52%" at bounding box center [532, 220] width 51 height 10
copy div "女性 52%"
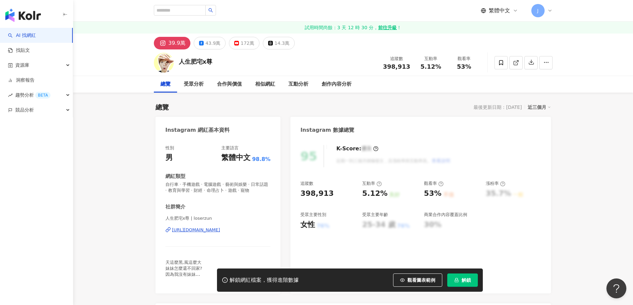
click at [326, 226] on div "76%" at bounding box center [322, 225] width 13 height 7
click at [321, 212] on div "受眾主要性別" at bounding box center [313, 215] width 26 height 6
click at [472, 277] on button "解鎖" at bounding box center [462, 280] width 31 height 13
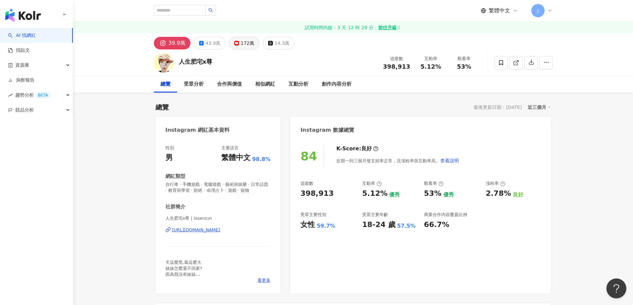
click at [237, 44] on button "172萬" at bounding box center [244, 43] width 31 height 13
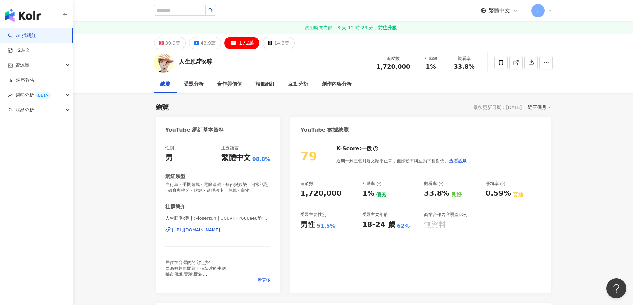
click at [235, 44] on button "172萬" at bounding box center [241, 43] width 35 height 13
drag, startPoint x: 361, startPoint y: 225, endPoint x: 411, endPoint y: 224, distance: 49.5
click at [411, 224] on div "追蹤數 1,720,000 互動率 1% 優秀 觀看率 33.8% 良好 漲粉率 0.59% 普通 受眾主要性別 男性 51.5% 受眾主要年齡 18-24 …" at bounding box center [420, 205] width 240 height 49
copy div "18-24 歲 62%"
drag, startPoint x: 303, startPoint y: 227, endPoint x: 345, endPoint y: 224, distance: 42.3
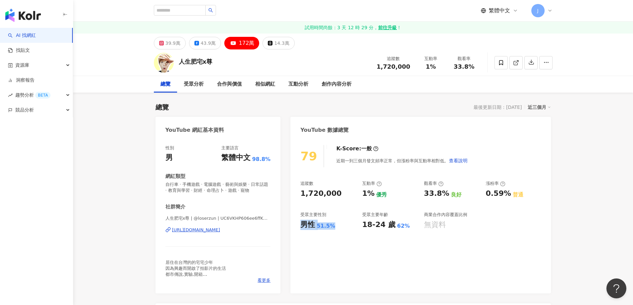
click at [345, 224] on div "男性 51.5%" at bounding box center [327, 225] width 55 height 10
copy div "男性 51.5%"
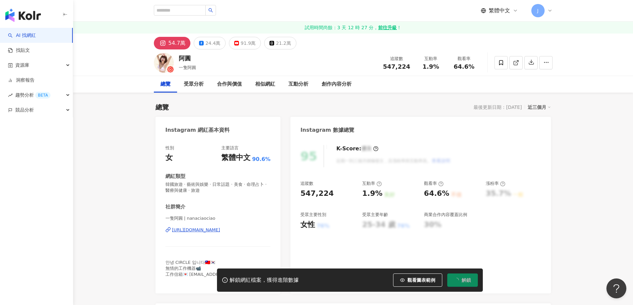
click at [466, 284] on button "解鎖" at bounding box center [462, 280] width 31 height 13
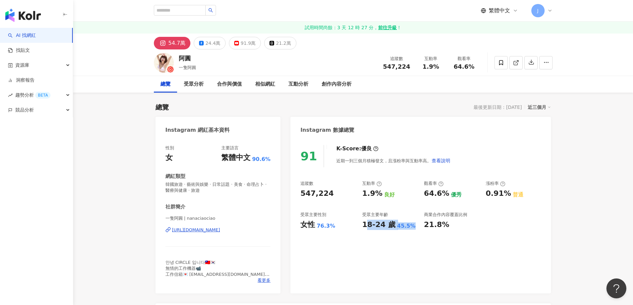
drag, startPoint x: 368, startPoint y: 224, endPoint x: 412, endPoint y: 224, distance: 44.2
click at [412, 224] on div "18-24 歲 45.5%" at bounding box center [389, 225] width 55 height 10
copy div "8-24 歲 45.5%"
click at [503, 62] on icon at bounding box center [501, 63] width 6 height 6
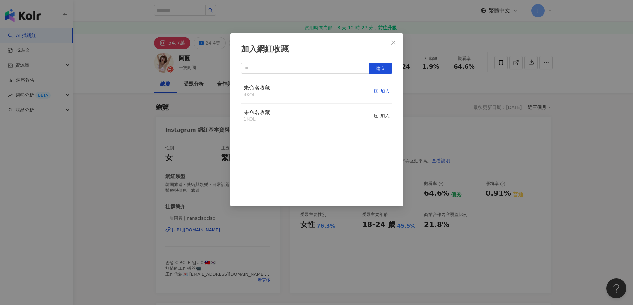
click at [377, 92] on div "加入" at bounding box center [382, 90] width 16 height 7
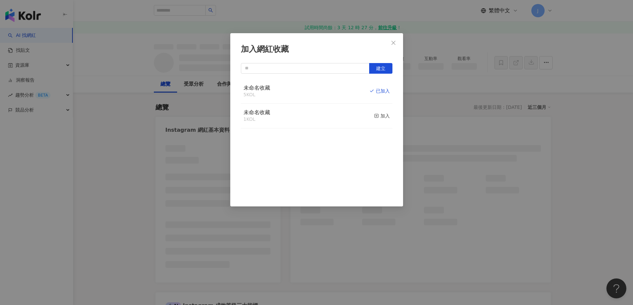
click at [393, 44] on icon "close" at bounding box center [392, 42] width 5 height 5
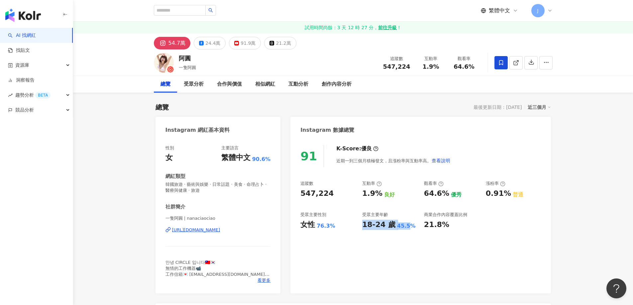
drag, startPoint x: 363, startPoint y: 224, endPoint x: 409, endPoint y: 222, distance: 45.8
click at [412, 222] on div "18-24 歲 45.5%" at bounding box center [389, 225] width 55 height 10
copy div "18-24 歲 45.5%"
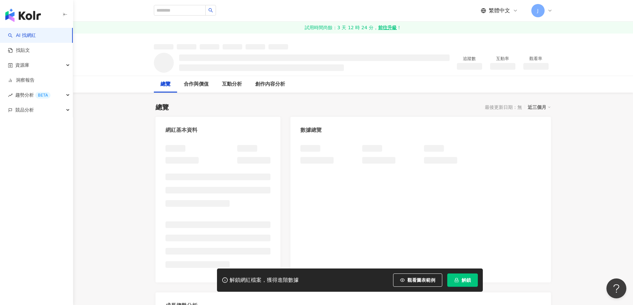
click at [465, 283] on span "解鎖" at bounding box center [465, 280] width 9 height 5
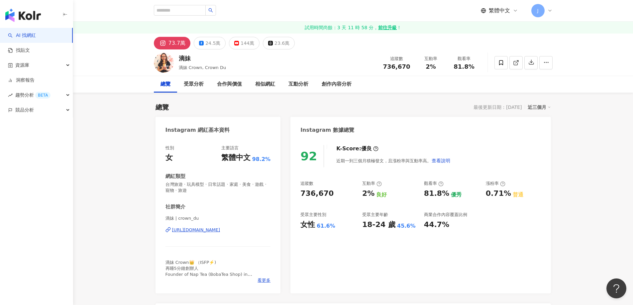
click at [376, 203] on div "追蹤數 736,670 互動率 2% 良好 觀看率 81.8% 優秀 漲粉率 0.71% 普通 受眾主要性別 女性 61.6% 受眾主要年齡 18-24 歲 …" at bounding box center [420, 205] width 240 height 49
click at [354, 186] on div "追蹤數 736,670 互動率 2% 良好 觀看率 81.8% 優秀 漲粉率 0.71% 普通 受眾主要性別 女性 61.6% 受眾主要年齡 18-24 歲 …" at bounding box center [420, 205] width 240 height 49
drag, startPoint x: 300, startPoint y: 226, endPoint x: 336, endPoint y: 233, distance: 37.1
click at [336, 233] on div "92 K-Score : 優良 近期一到三個月積極發文，且漲粉率與互動率高。 查看說明 追蹤數 736,670 互動率 2% 良好 觀看率 81.8% 優秀 …" at bounding box center [420, 215] width 260 height 155
copy div "女性 61.6%"
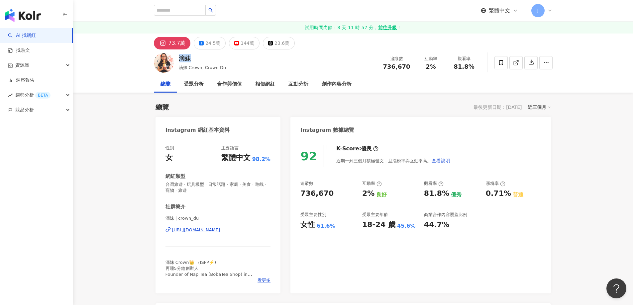
drag, startPoint x: 180, startPoint y: 56, endPoint x: 191, endPoint y: 56, distance: 10.6
click at [191, 56] on div "滴妹" at bounding box center [202, 58] width 47 height 8
copy div "滴妹"
drag, startPoint x: 301, startPoint y: 225, endPoint x: 328, endPoint y: 223, distance: 27.6
click at [327, 222] on div "女性 61.6%" at bounding box center [327, 225] width 55 height 10
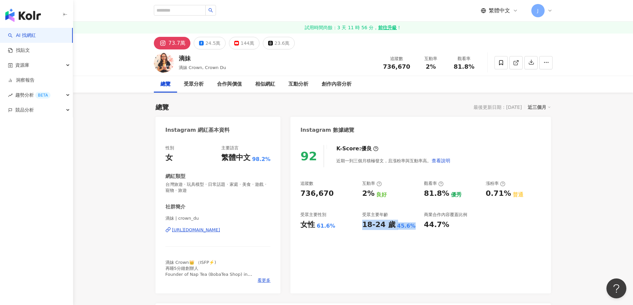
drag, startPoint x: 361, startPoint y: 224, endPoint x: 412, endPoint y: 226, distance: 50.8
click at [412, 226] on div "追蹤數 736,670 互動率 2% 良好 觀看率 81.8% 優秀 漲粉率 0.71% 普通 受眾主要性別 女性 61.6% 受眾主要年齡 18-24 歲 …" at bounding box center [420, 205] width 240 height 49
copy div "18-24 歲 45.6%"
drag, startPoint x: 300, startPoint y: 224, endPoint x: 333, endPoint y: 225, distance: 33.2
click at [333, 225] on div "92 K-Score : 優良 近期一到三個月積極發文，且漲粉率與互動率高。 查看說明 追蹤數 736,670 互動率 2% 良好 觀看率 81.8% 優秀 …" at bounding box center [420, 215] width 260 height 155
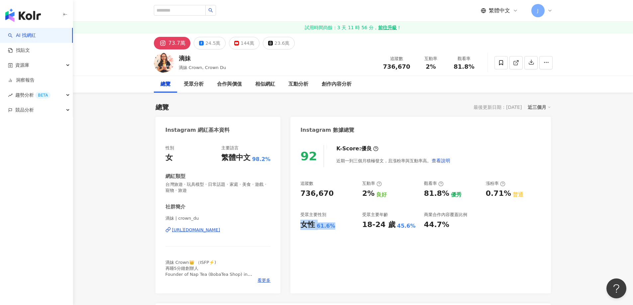
copy div "女性 61.6%"
click at [235, 45] on icon at bounding box center [236, 43] width 5 height 5
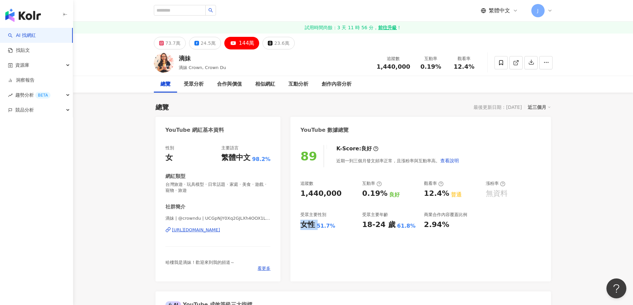
click at [330, 229] on div "51.7%" at bounding box center [325, 225] width 19 height 7
drag, startPoint x: 336, startPoint y: 226, endPoint x: 292, endPoint y: 225, distance: 43.8
click at [292, 225] on div "89 K-Score : 良好 近期一到三個月發文頻率正常，且漲粉率與互動率高。 查看說明 追蹤數 1,440,000 互動率 0.19% 良好 觀看率 12…" at bounding box center [420, 209] width 260 height 143
drag, startPoint x: 367, startPoint y: 224, endPoint x: 417, endPoint y: 225, distance: 49.8
click at [417, 225] on div "追蹤數 1,440,000 互動率 0.19% 良好 觀看率 12.4% 普通 漲粉率 無資料 受眾主要性別 女性 51.7% 受眾主要年齡 18-24 歲 …" at bounding box center [420, 205] width 240 height 49
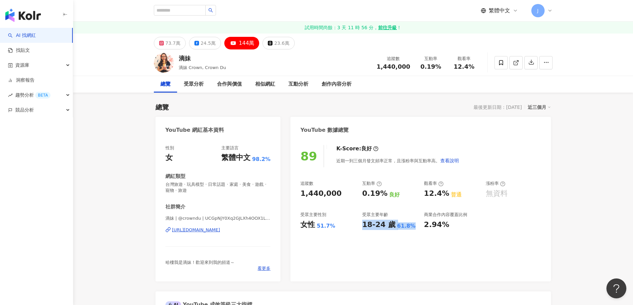
copy div "18-24 歲 61.8%"
click at [501, 64] on icon at bounding box center [501, 63] width 6 height 6
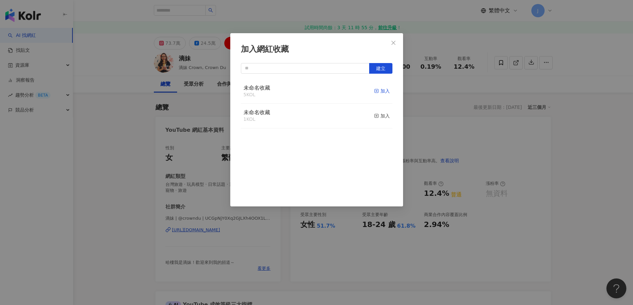
click at [374, 94] on span "button" at bounding box center [376, 90] width 5 height 5
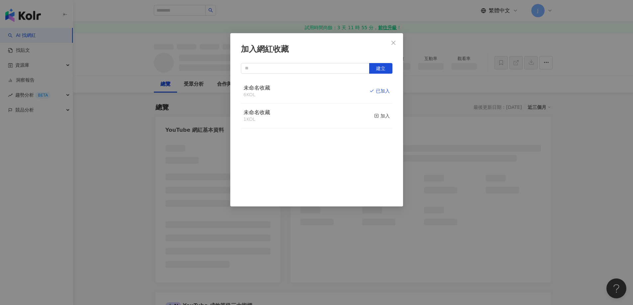
click at [394, 43] on icon "close" at bounding box center [393, 43] width 4 height 4
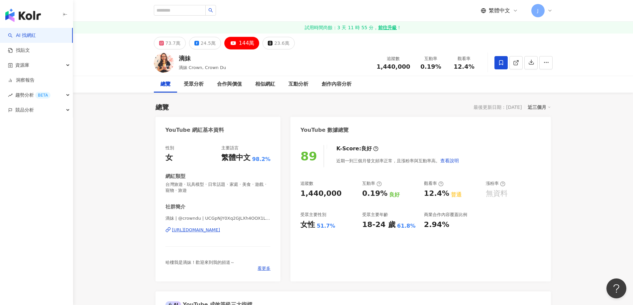
click at [247, 230] on div "加入網紅收藏 建立 未命名收藏 6 KOL 已加入 未命名收藏 1 KOL 加入" at bounding box center [316, 152] width 633 height 305
click at [189, 232] on div "https://www.youtube.com/channel/UCGpNjY0Xq2GJLXh4OOX1LOA" at bounding box center [196, 230] width 48 height 6
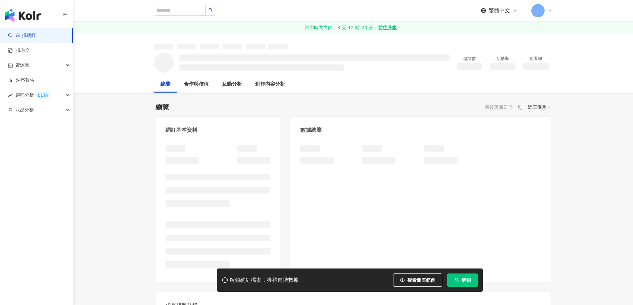
click at [465, 282] on span "解鎖" at bounding box center [465, 280] width 9 height 5
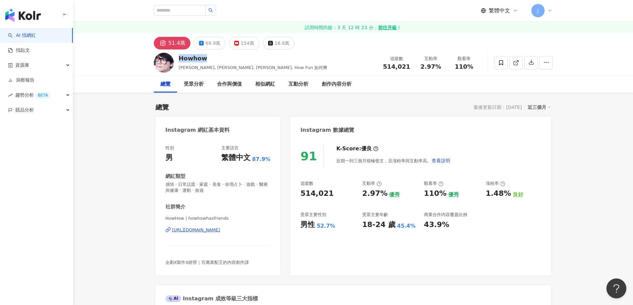
drag, startPoint x: 180, startPoint y: 57, endPoint x: 207, endPoint y: 56, distance: 26.9
click at [207, 56] on div "Howhow" at bounding box center [253, 58] width 149 height 8
copy div "Howhow"
drag, startPoint x: 359, startPoint y: 224, endPoint x: 412, endPoint y: 225, distance: 53.1
click at [412, 225] on div "追蹤數 514,021 互動率 2.97% 優秀 觀看率 110% 優秀 漲粉率 1.48% 良好 受眾主要性別 男性 52.7% 受眾主要年齡 18-24 …" at bounding box center [420, 205] width 240 height 49
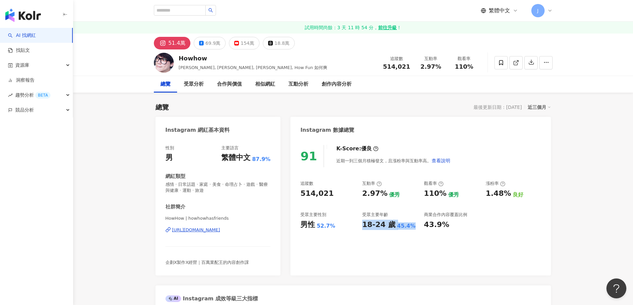
copy div "18-24 歲 45.4%"
drag, startPoint x: 334, startPoint y: 226, endPoint x: 302, endPoint y: 225, distance: 32.2
click at [302, 225] on div "男性 52.7%" at bounding box center [327, 225] width 55 height 10
copy div "男性 52.7%"
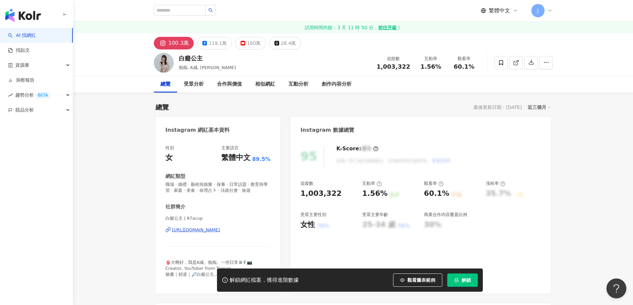
click at [459, 280] on button "解鎖" at bounding box center [462, 280] width 31 height 13
click at [501, 60] on icon at bounding box center [501, 62] width 4 height 5
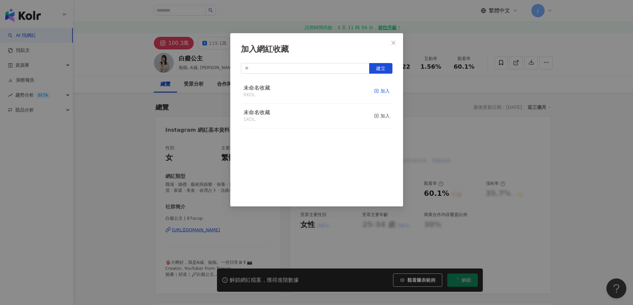
click at [376, 90] on div "加入" at bounding box center [382, 90] width 16 height 7
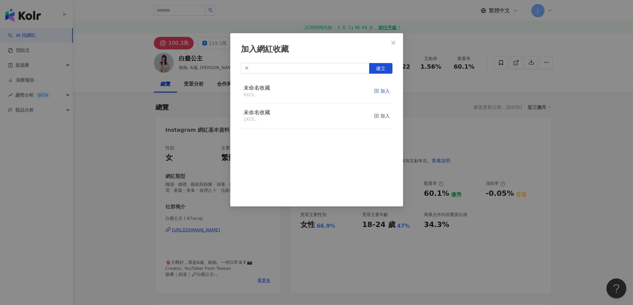
click at [377, 93] on div "加入" at bounding box center [382, 90] width 16 height 7
click at [395, 43] on icon "close" at bounding box center [392, 42] width 5 height 5
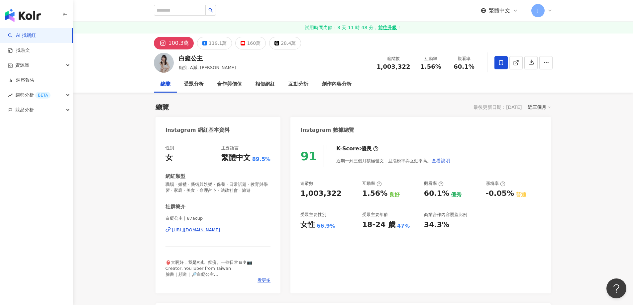
click at [247, 45] on div "加入網紅收藏 建立 未命名收藏 7 KOL 已加入 未命名收藏 1 KOL 加入" at bounding box center [316, 152] width 633 height 305
click at [254, 40] on div "160萬" at bounding box center [254, 43] width 14 height 9
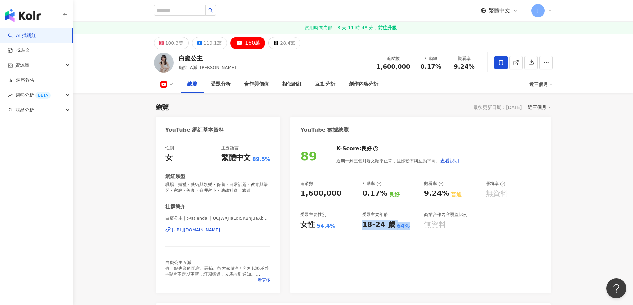
drag, startPoint x: 362, startPoint y: 224, endPoint x: 407, endPoint y: 226, distance: 45.2
click at [407, 226] on div "18-24 歲 64%" at bounding box center [389, 225] width 55 height 10
copy div "18-24 歲 64%"
drag, startPoint x: 300, startPoint y: 223, endPoint x: 338, endPoint y: 228, distance: 39.2
click at [338, 228] on div "89 K-Score : 良好 近期一到三個月發文頻率正常，且漲粉率與互動率高。 查看說明 追蹤數 1,600,000 互動率 0.17% 良好 觀看率 9.…" at bounding box center [420, 215] width 260 height 155
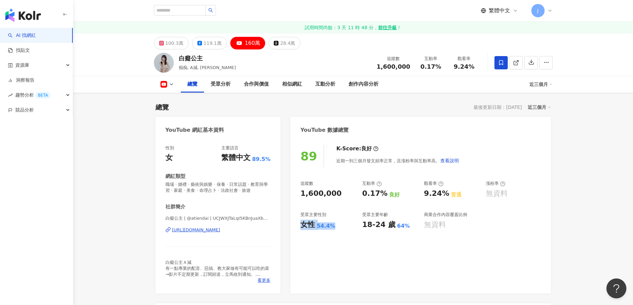
copy div "女性 54.4%"
click at [258, 82] on div "合作與價值" at bounding box center [256, 84] width 25 height 8
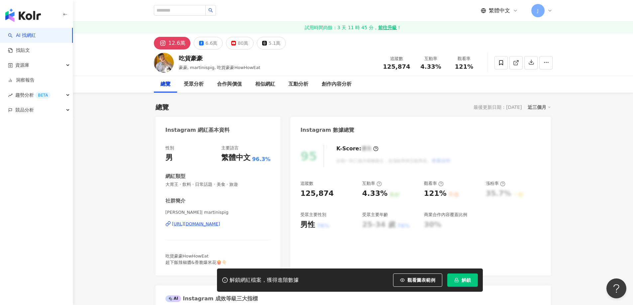
click at [324, 216] on div "受眾主要性別" at bounding box center [313, 215] width 26 height 6
click at [322, 222] on div "男性 76%" at bounding box center [327, 225] width 55 height 10
click at [303, 222] on div "男性" at bounding box center [307, 225] width 15 height 10
click at [304, 220] on div "男性" at bounding box center [307, 225] width 15 height 10
click at [306, 218] on div "受眾主要性別 男性 76%" at bounding box center [327, 221] width 55 height 18
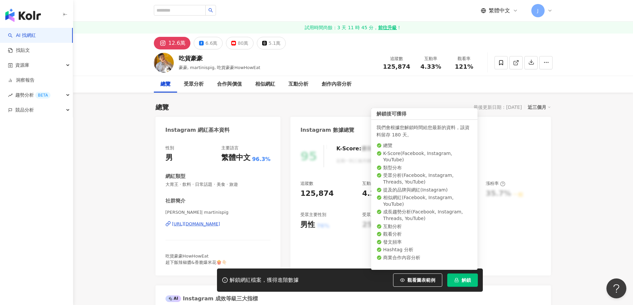
click at [463, 280] on span "解鎖" at bounding box center [465, 280] width 9 height 5
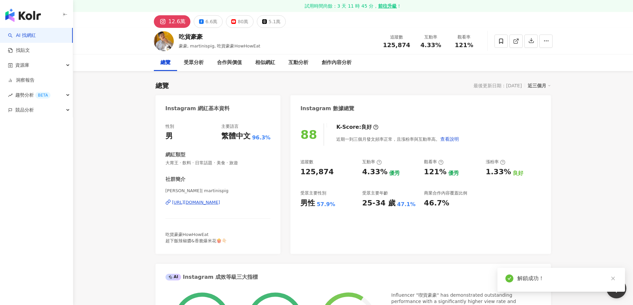
scroll to position [33, 0]
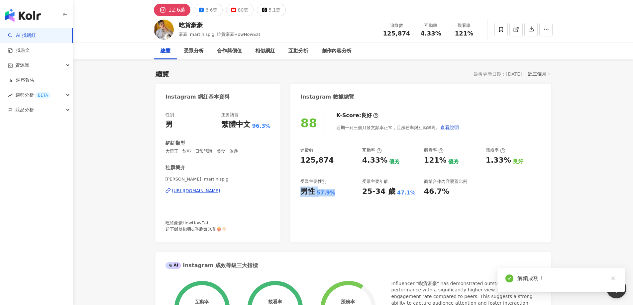
drag, startPoint x: 304, startPoint y: 192, endPoint x: 331, endPoint y: 197, distance: 27.2
click at [331, 197] on div "男性 57.9%" at bounding box center [327, 192] width 55 height 10
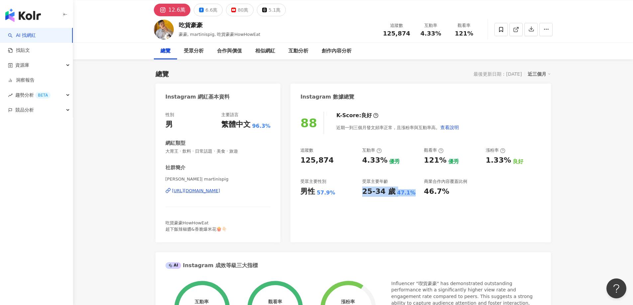
drag, startPoint x: 399, startPoint y: 194, endPoint x: 415, endPoint y: 196, distance: 15.7
click at [415, 196] on div "追蹤數 125,874 互動率 4.33% 優秀 觀看率 121% 優秀 漲粉率 1.33% 良好 受眾主要性別 男性 57.9% 受眾主要年齡 25-34 …" at bounding box center [420, 171] width 240 height 49
copy div "25-34 歲 47.1%"
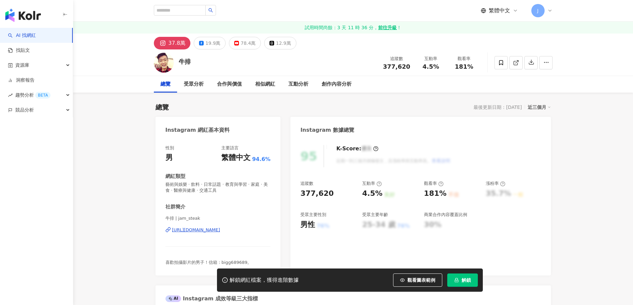
click at [461, 278] on span "解鎖" at bounding box center [465, 280] width 9 height 5
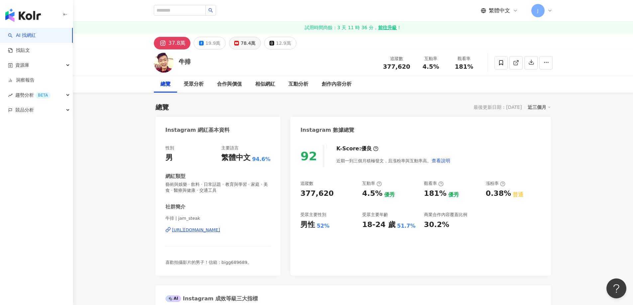
click at [240, 44] on div "78.4萬" at bounding box center [247, 43] width 15 height 9
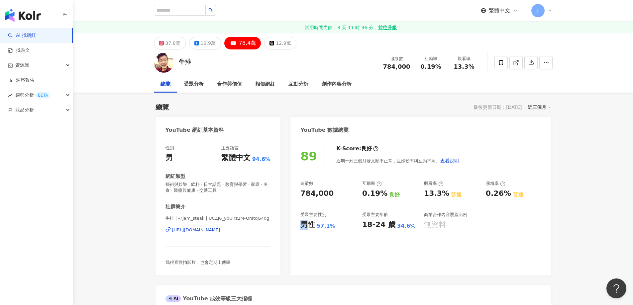
drag, startPoint x: 303, startPoint y: 225, endPoint x: 328, endPoint y: 220, distance: 25.7
click at [337, 224] on div "89 K-Score : 良好 近期一到三個月發文頻率正常，且漲粉率與互動率高。 查看說明 追蹤數 784,000 互動率 0.19% 良好 觀看率 13.3…" at bounding box center [420, 206] width 260 height 137
drag, startPoint x: 363, startPoint y: 225, endPoint x: 409, endPoint y: 228, distance: 45.6
click at [409, 228] on div "18-24 歲 34.6%" at bounding box center [389, 225] width 55 height 10
click at [506, 63] on span at bounding box center [500, 62] width 13 height 13
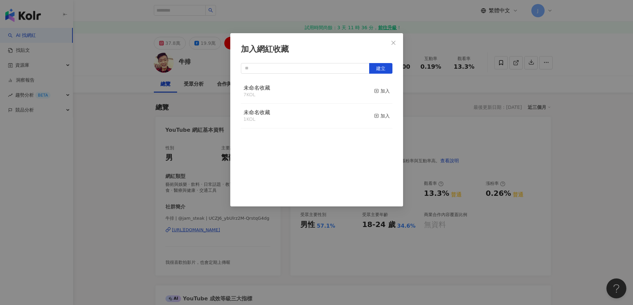
drag, startPoint x: 385, startPoint y: 69, endPoint x: 343, endPoint y: 93, distance: 48.1
click at [343, 93] on div "建立 未命名收藏 7 KOL 加入 未命名收藏 1 KOL 加入" at bounding box center [316, 130] width 151 height 135
click at [377, 92] on div "加入" at bounding box center [382, 90] width 16 height 7
